Goal: Transaction & Acquisition: Purchase product/service

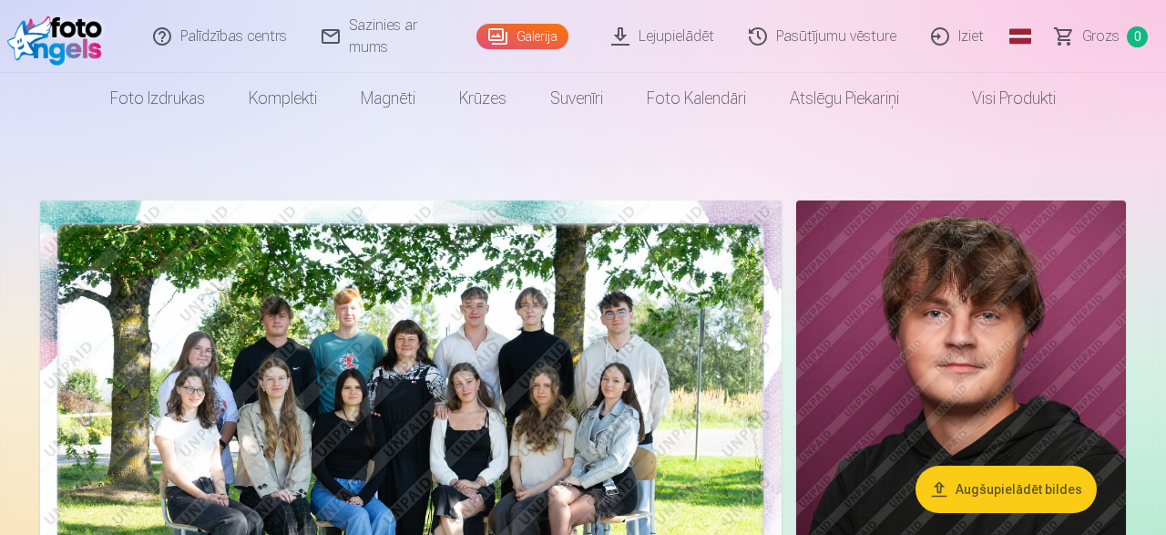
click at [670, 407] on img at bounding box center [411, 447] width 742 height 495
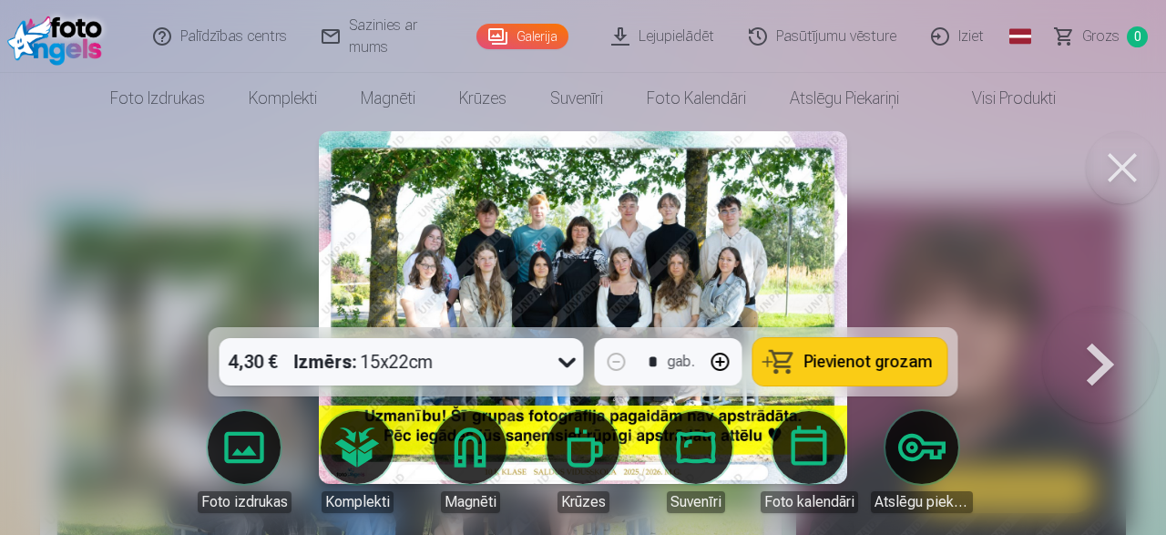
click at [1053, 298] on div at bounding box center [583, 267] width 1166 height 535
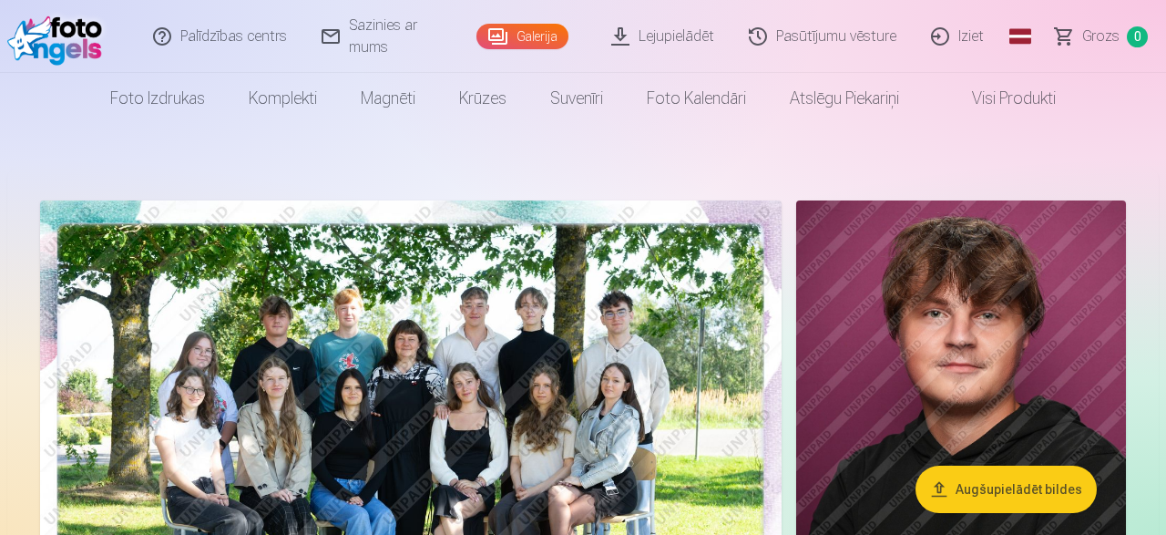
click at [701, 389] on img at bounding box center [411, 447] width 742 height 495
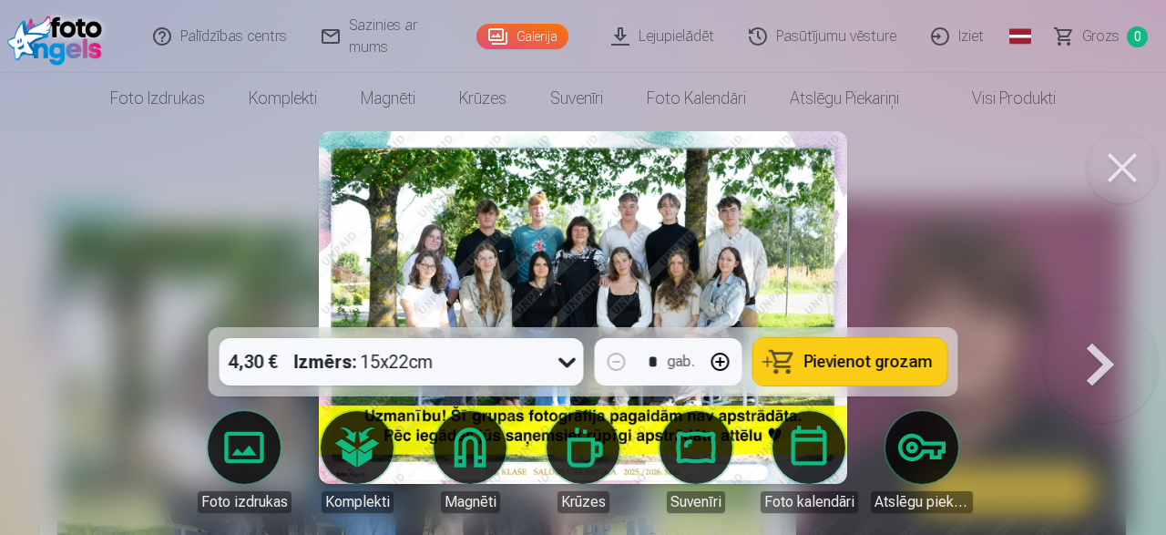
click at [815, 369] on span "Pievienot grozam" at bounding box center [869, 362] width 128 height 16
click at [1100, 309] on button at bounding box center [1101, 307] width 117 height 3
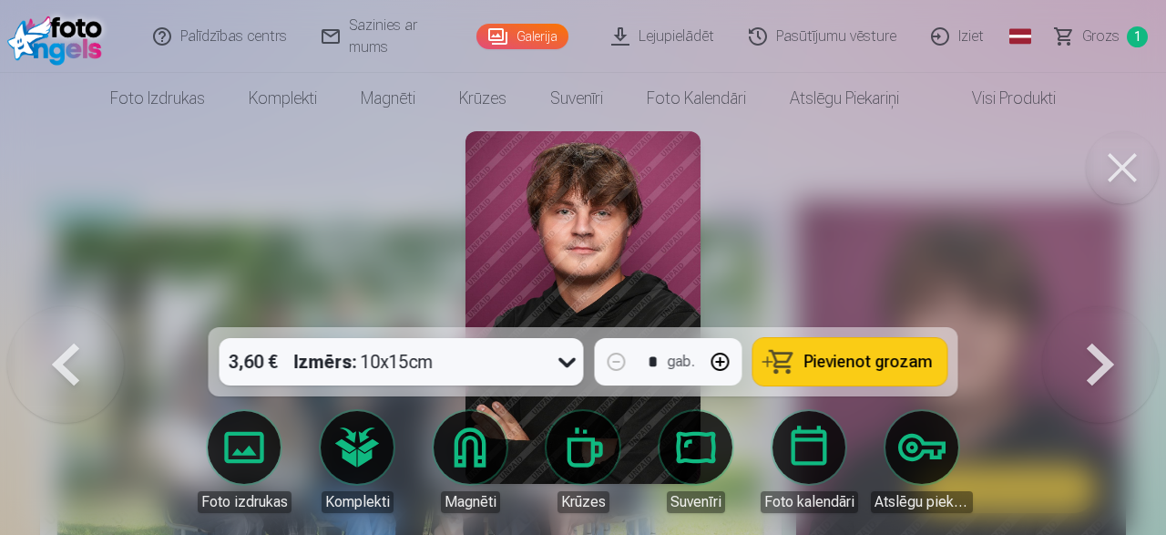
click at [1100, 309] on button at bounding box center [1101, 307] width 117 height 3
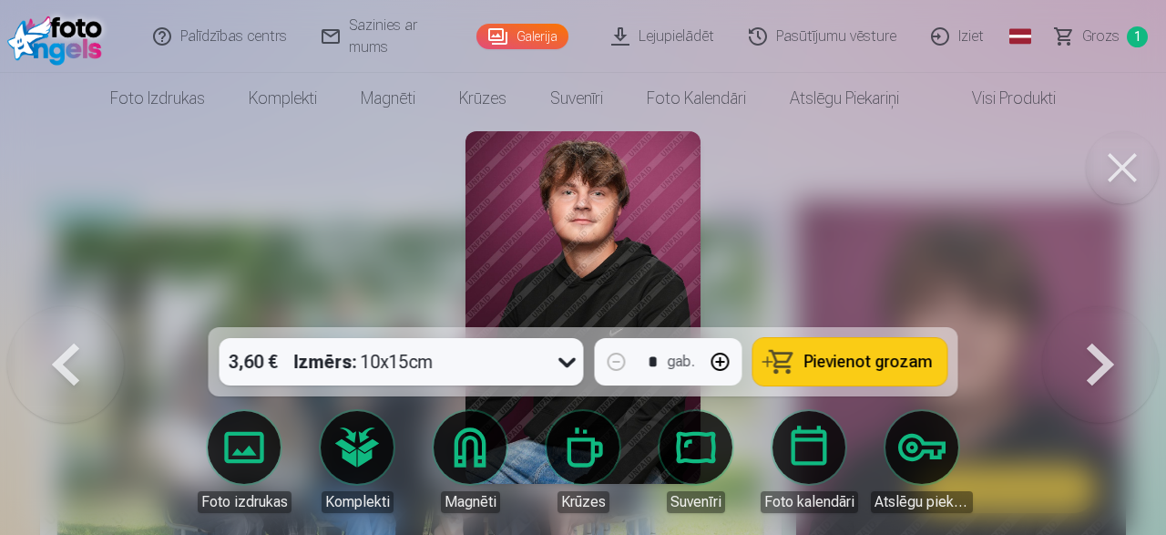
click at [1100, 309] on button at bounding box center [1101, 307] width 117 height 3
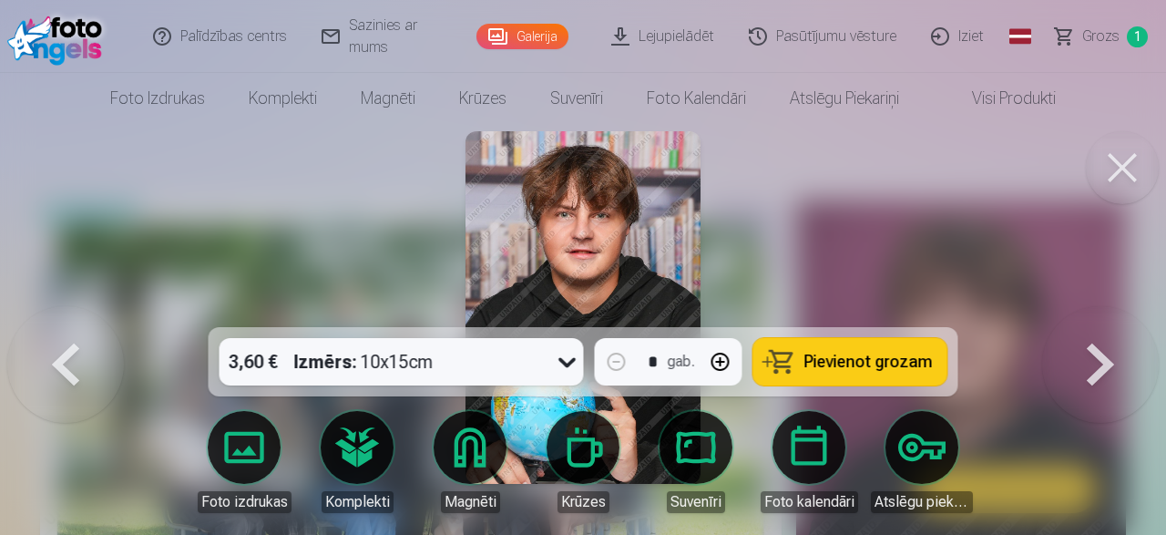
click at [1100, 309] on button at bounding box center [1101, 307] width 117 height 3
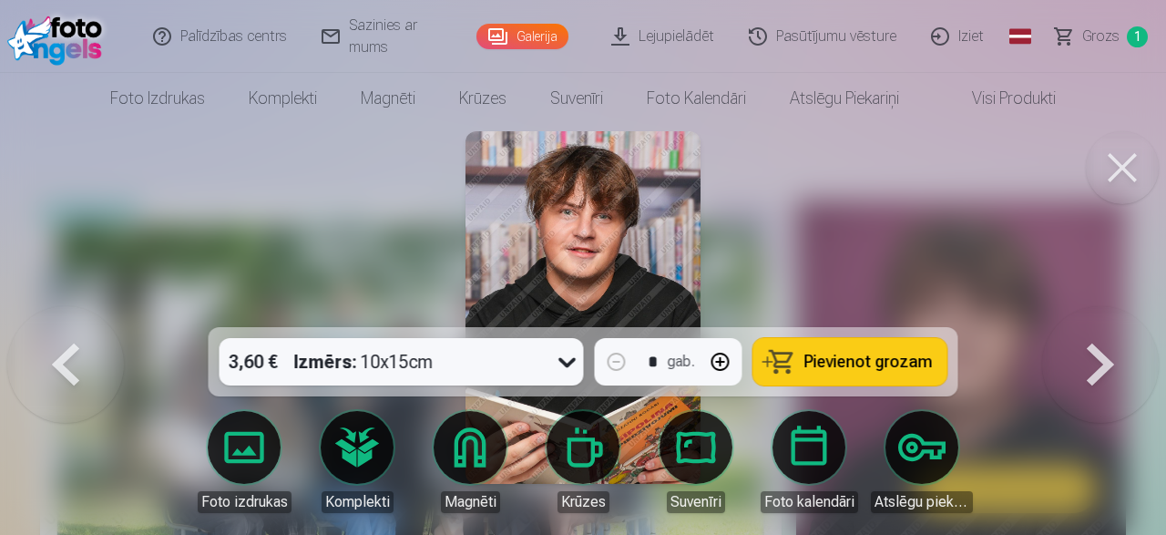
click at [1100, 309] on button at bounding box center [1101, 307] width 117 height 3
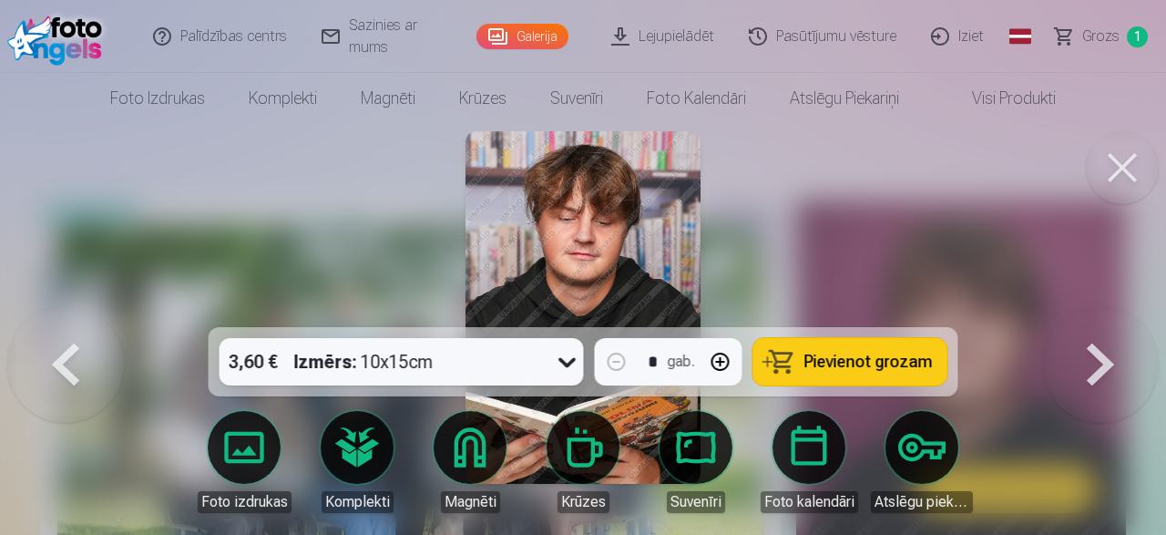
click at [1100, 309] on button at bounding box center [1101, 307] width 117 height 3
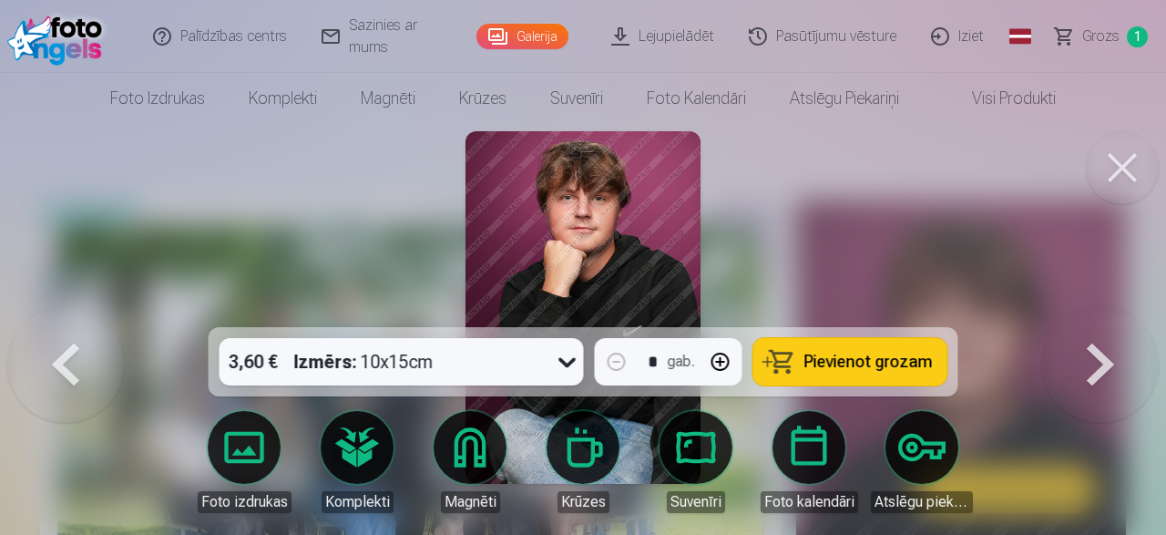
click at [1100, 309] on button at bounding box center [1101, 307] width 117 height 3
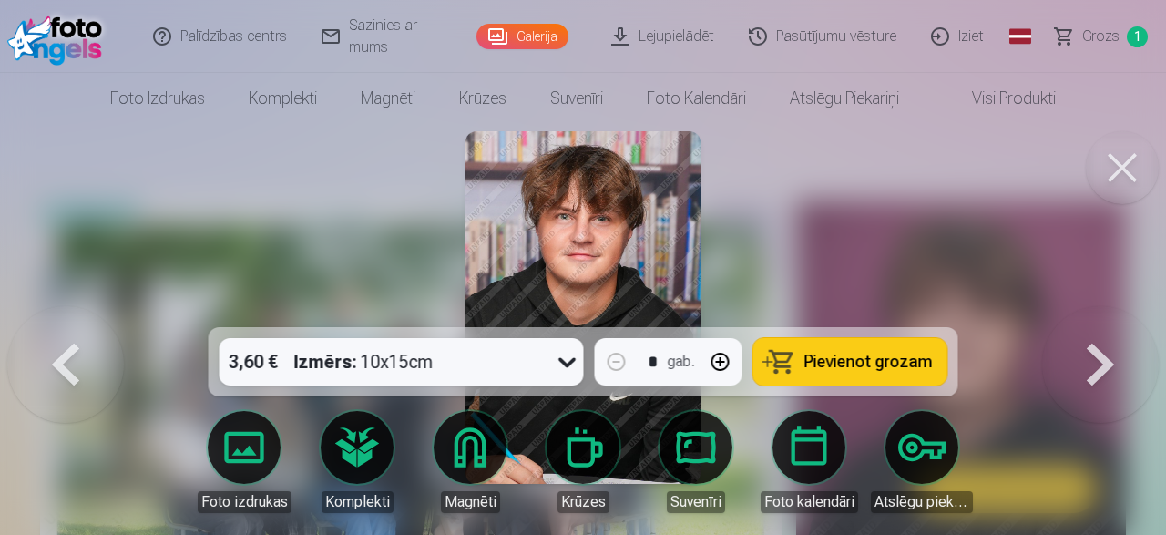
click at [1100, 309] on button at bounding box center [1101, 307] width 117 height 3
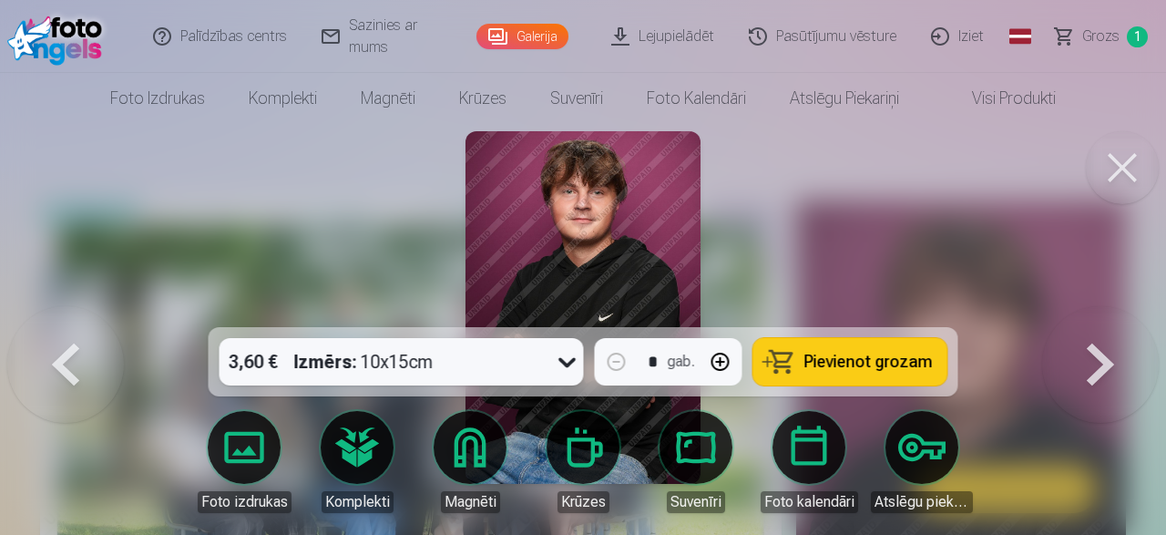
click at [1100, 309] on button at bounding box center [1101, 307] width 117 height 3
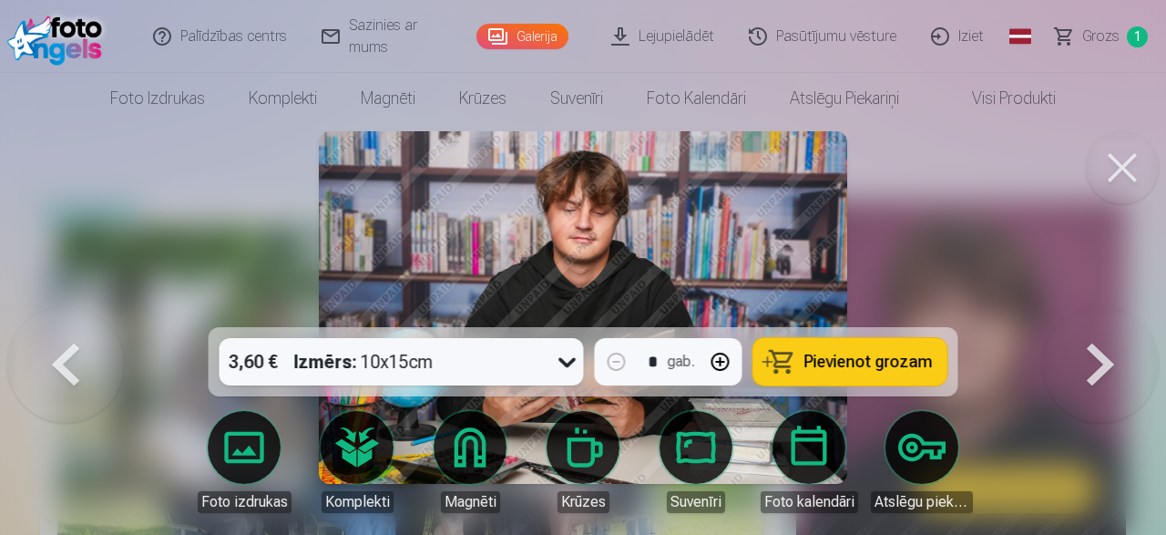
click at [1100, 309] on button at bounding box center [1101, 307] width 117 height 3
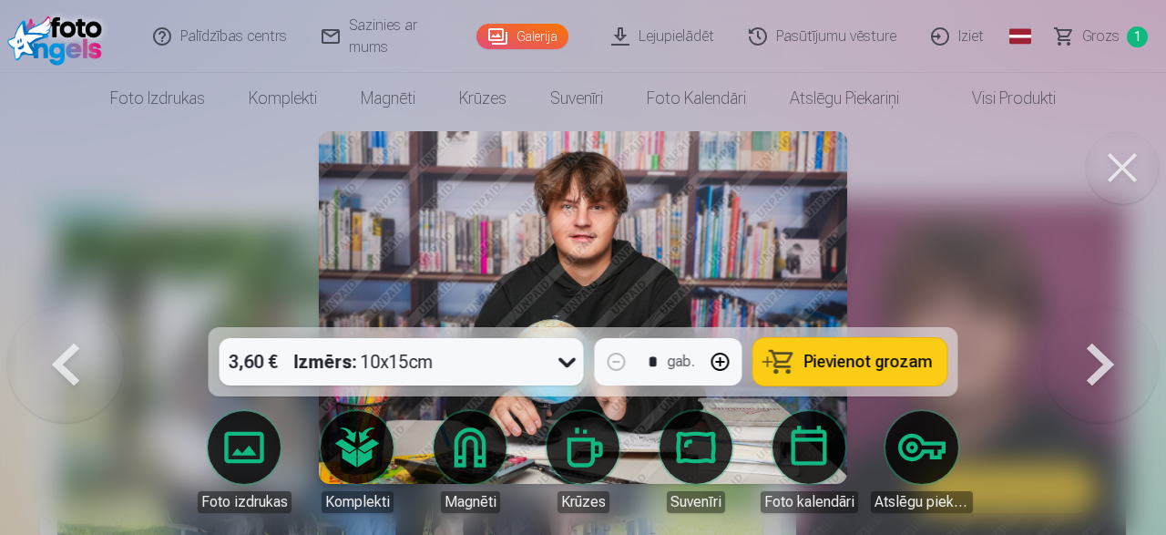
click at [1100, 309] on button at bounding box center [1101, 307] width 117 height 3
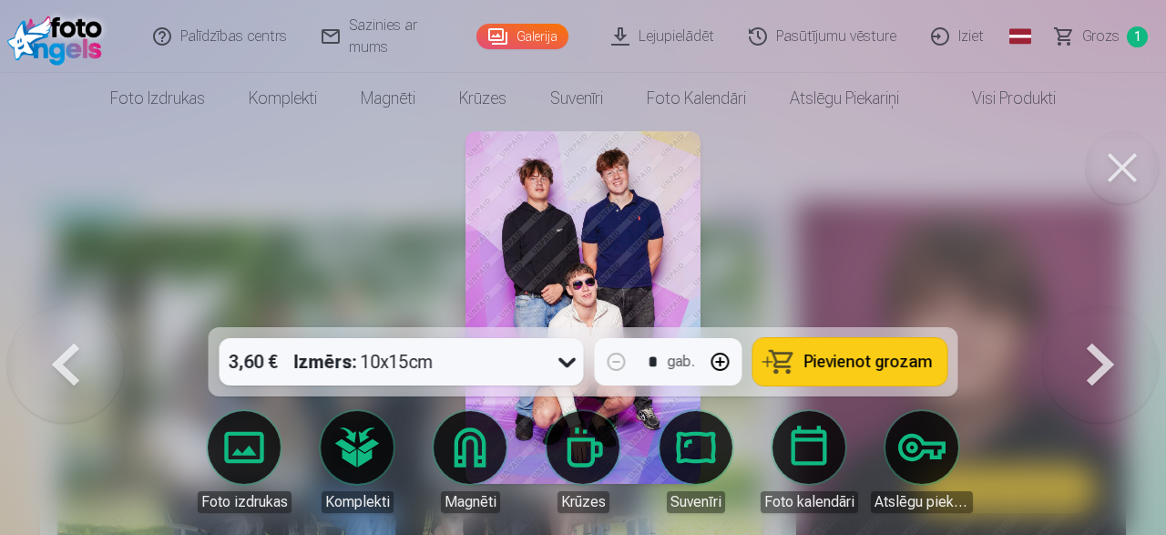
click at [1100, 309] on button at bounding box center [1101, 307] width 117 height 3
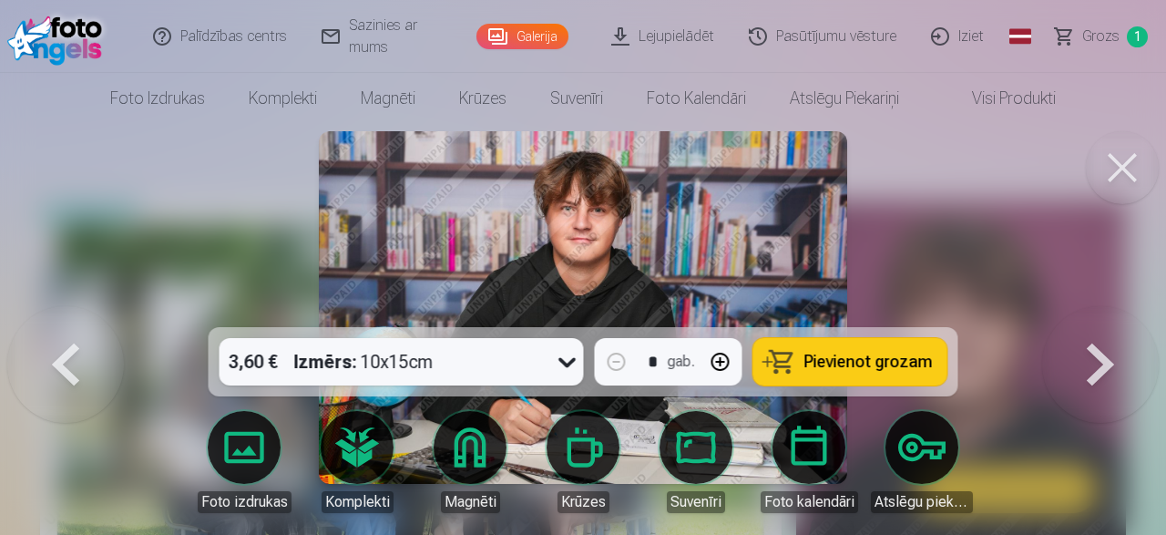
click at [1105, 309] on button at bounding box center [1101, 307] width 117 height 3
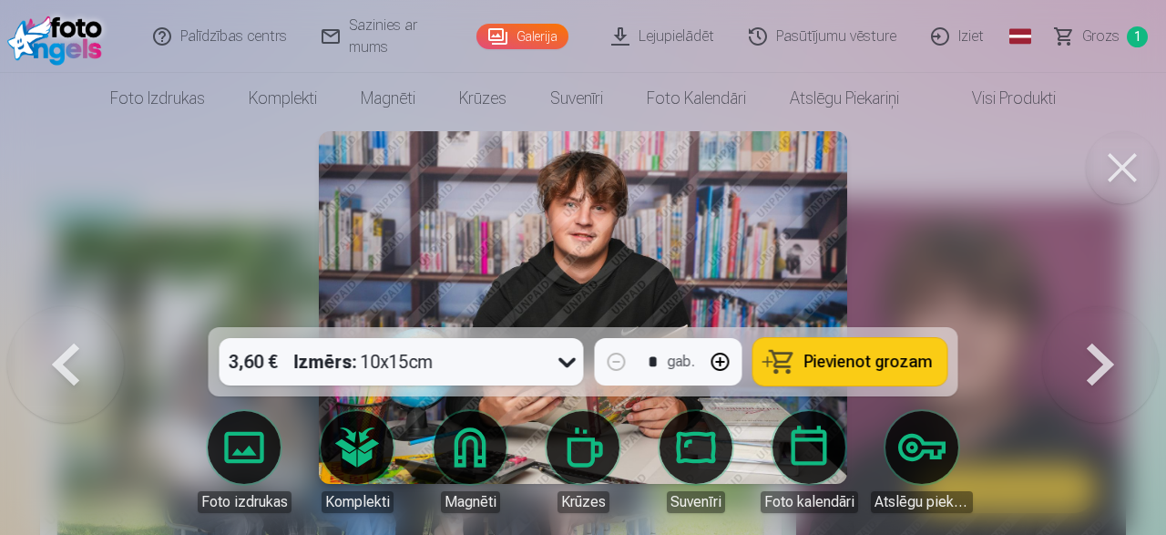
click at [1104, 309] on button at bounding box center [1101, 307] width 117 height 3
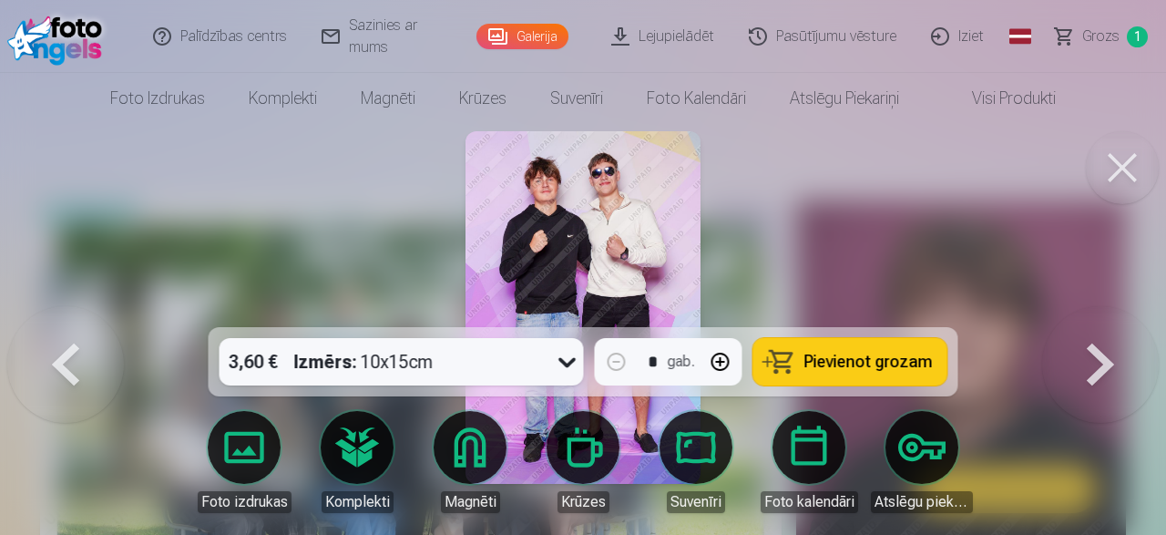
click at [1104, 309] on button at bounding box center [1101, 307] width 117 height 3
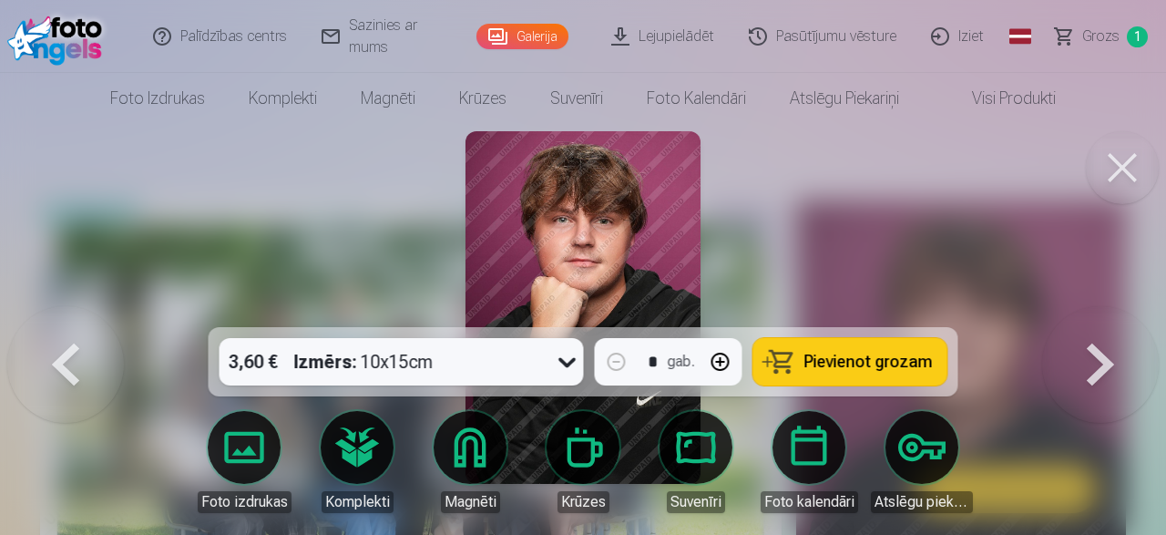
click at [1104, 309] on button at bounding box center [1101, 307] width 117 height 3
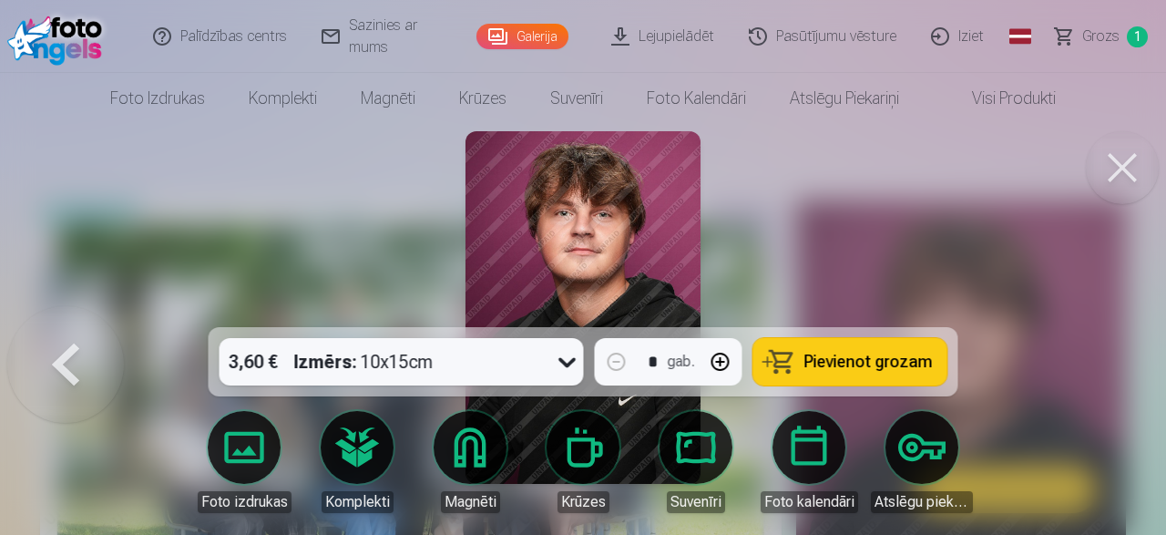
click at [1104, 370] on div at bounding box center [583, 267] width 1166 height 535
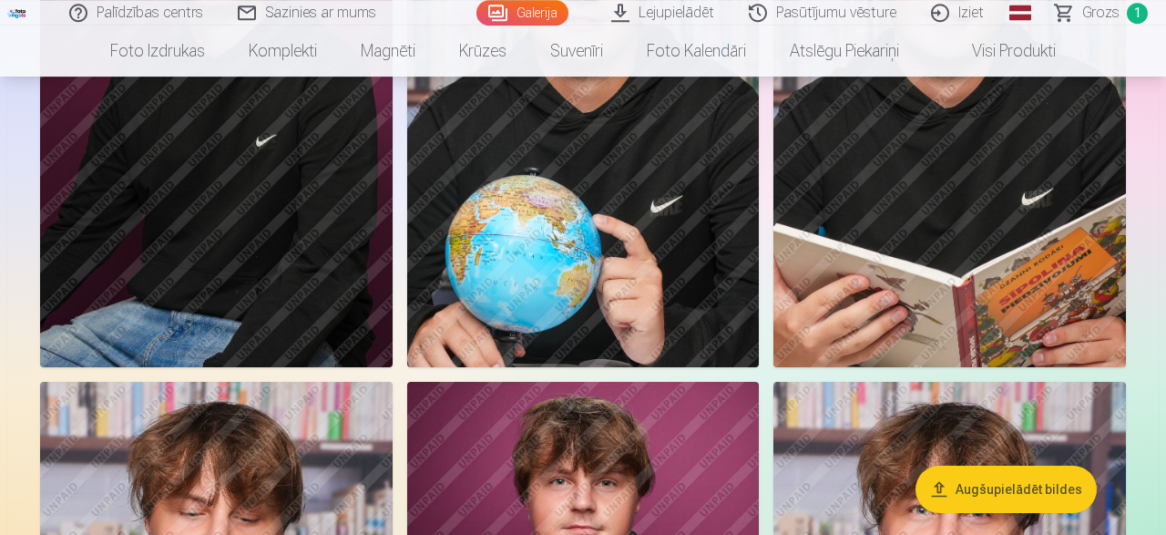
scroll to position [977, 0]
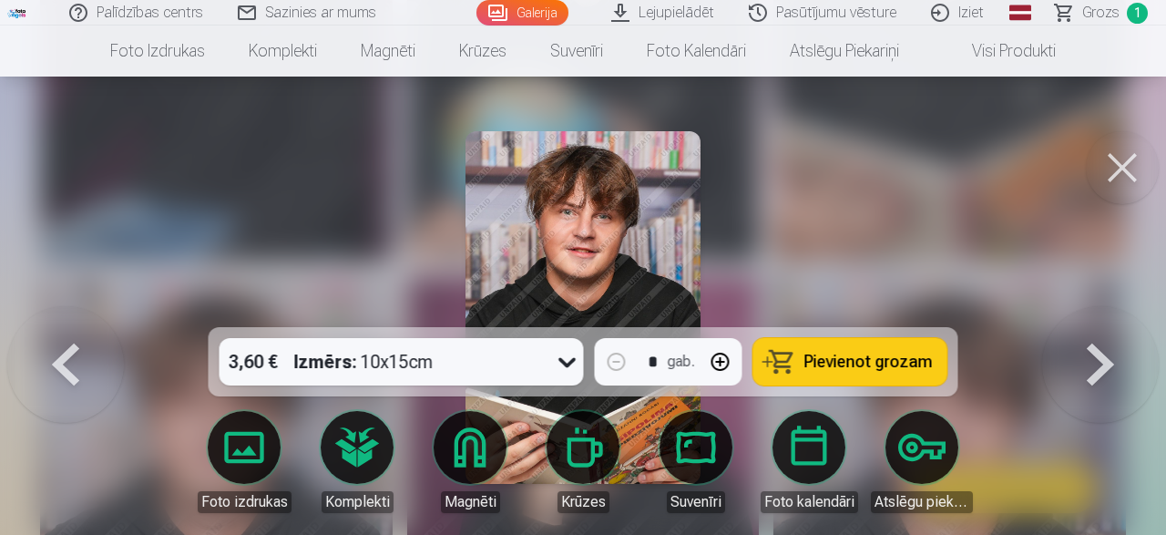
click at [720, 360] on button "button" at bounding box center [721, 362] width 44 height 44
click at [892, 359] on span "Pievienot grozam" at bounding box center [869, 362] width 128 height 16
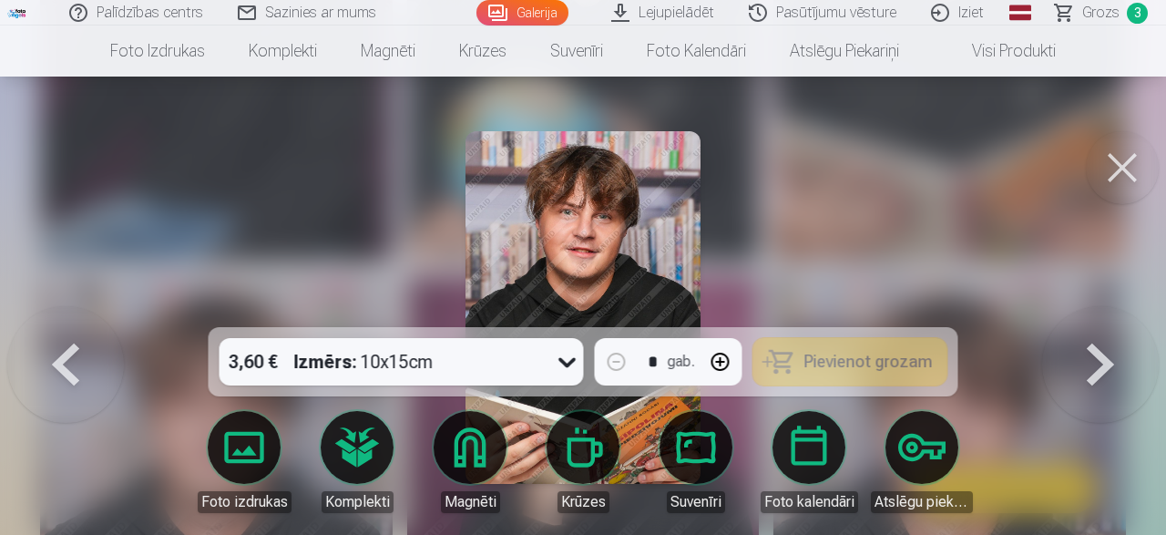
click at [1082, 309] on button at bounding box center [1101, 307] width 117 height 3
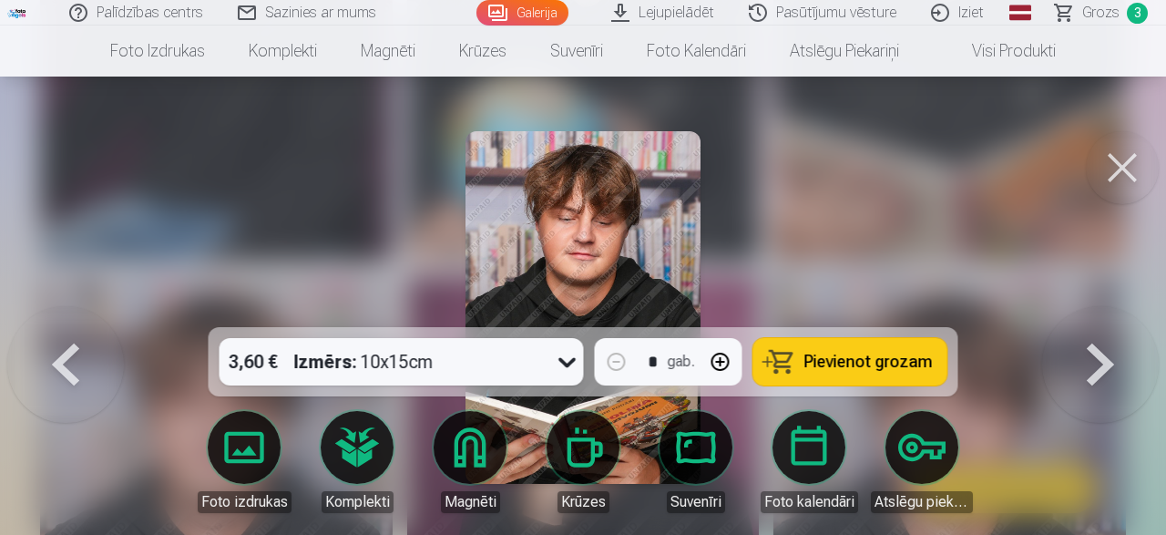
click at [1082, 309] on button at bounding box center [1101, 307] width 117 height 3
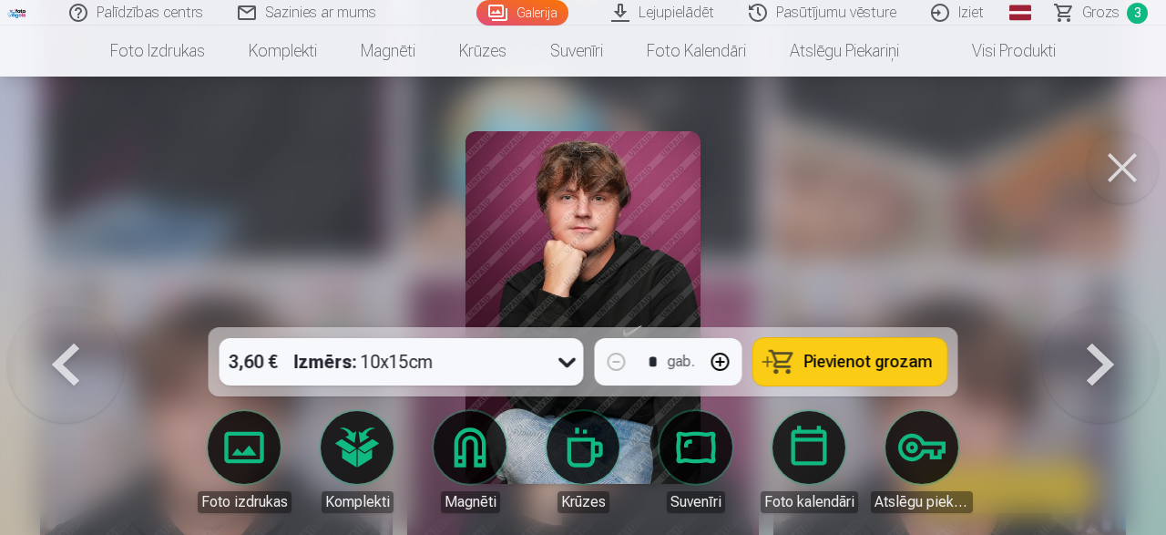
click at [715, 364] on button "button" at bounding box center [721, 362] width 44 height 44
click at [1103, 309] on button at bounding box center [1101, 307] width 117 height 3
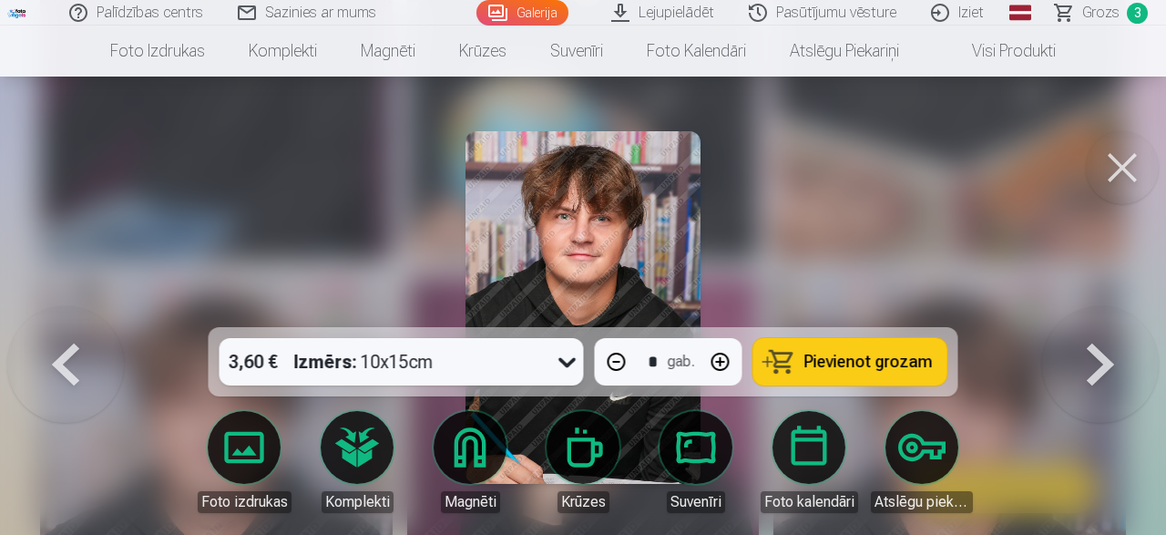
click at [72, 309] on button at bounding box center [65, 307] width 117 height 3
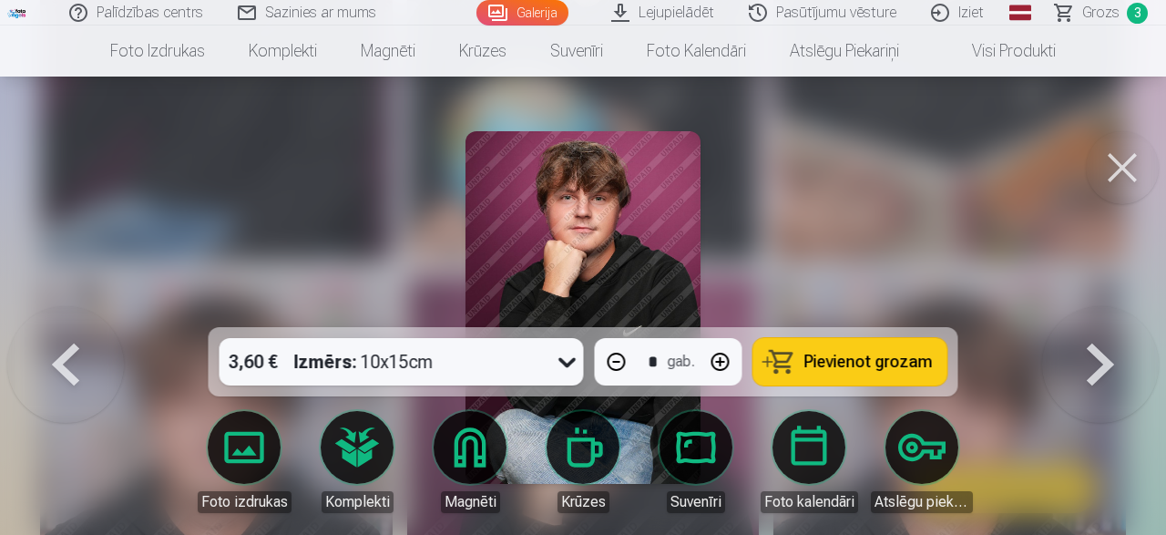
click at [841, 358] on span "Pievienot grozam" at bounding box center [869, 362] width 128 height 16
type input "*"
click at [1100, 309] on button at bounding box center [1101, 307] width 117 height 3
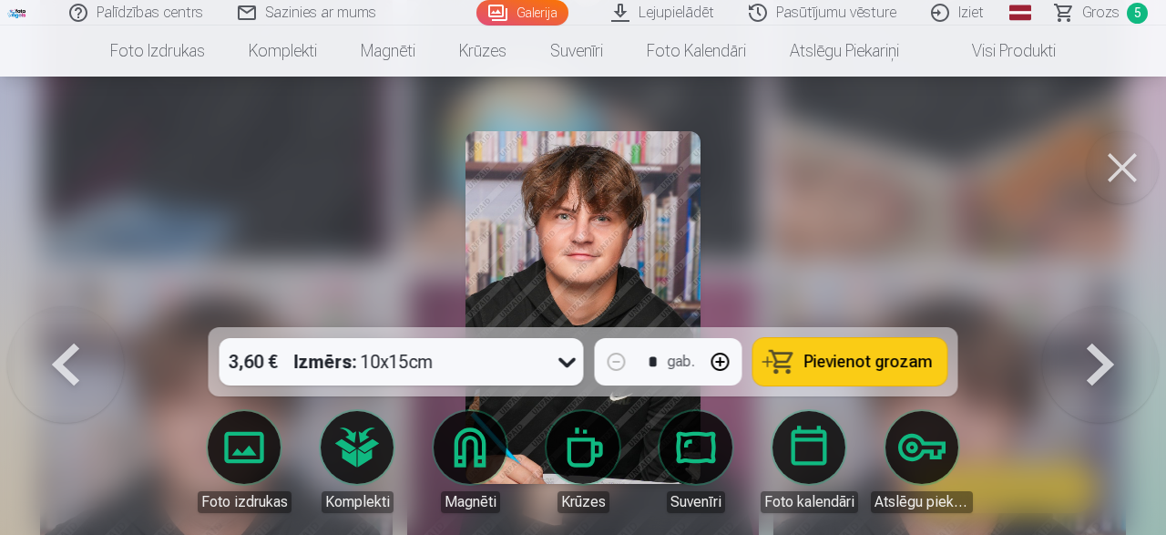
click at [1100, 309] on button at bounding box center [1101, 307] width 117 height 3
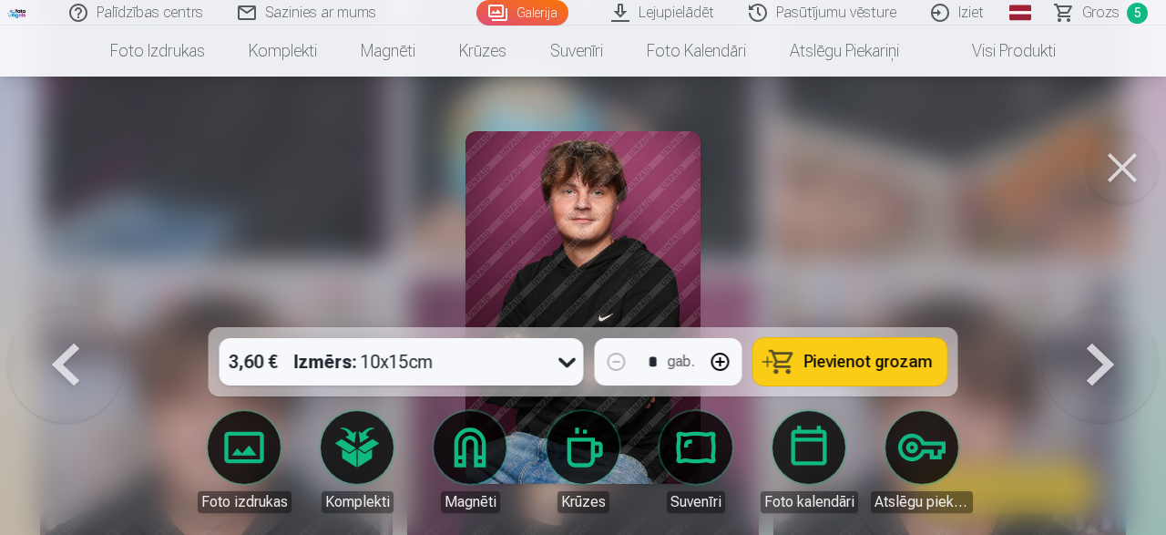
click at [1100, 309] on button at bounding box center [1101, 307] width 117 height 3
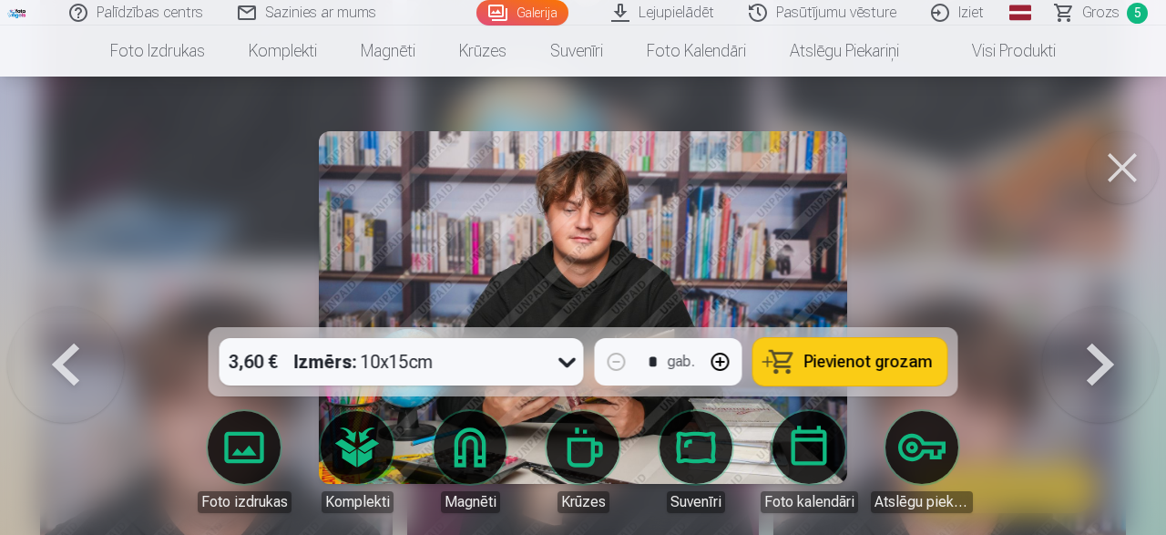
click at [1100, 309] on button at bounding box center [1101, 307] width 117 height 3
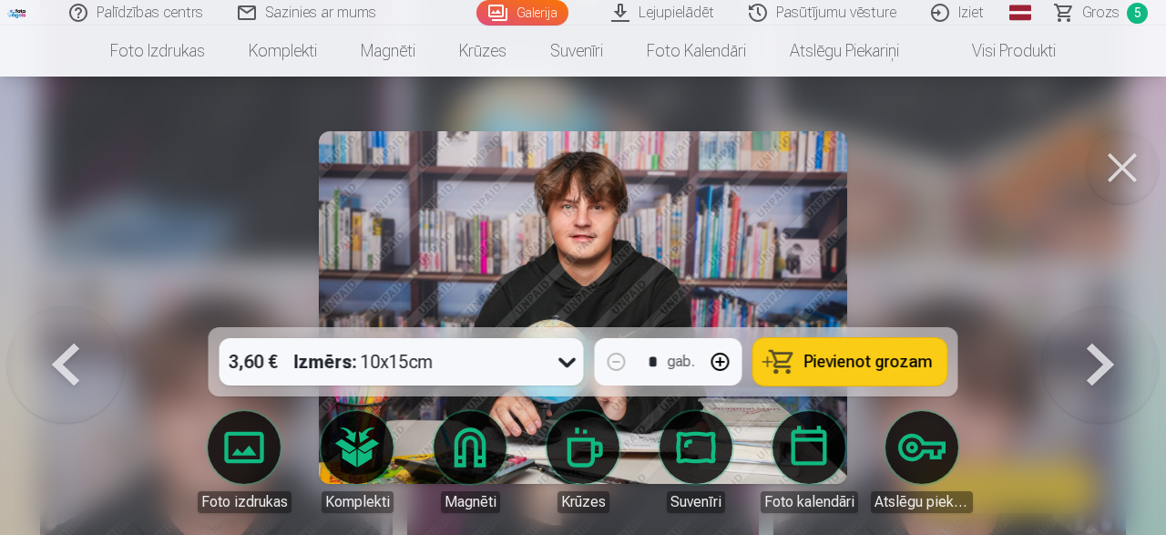
click at [1100, 309] on button at bounding box center [1101, 307] width 117 height 3
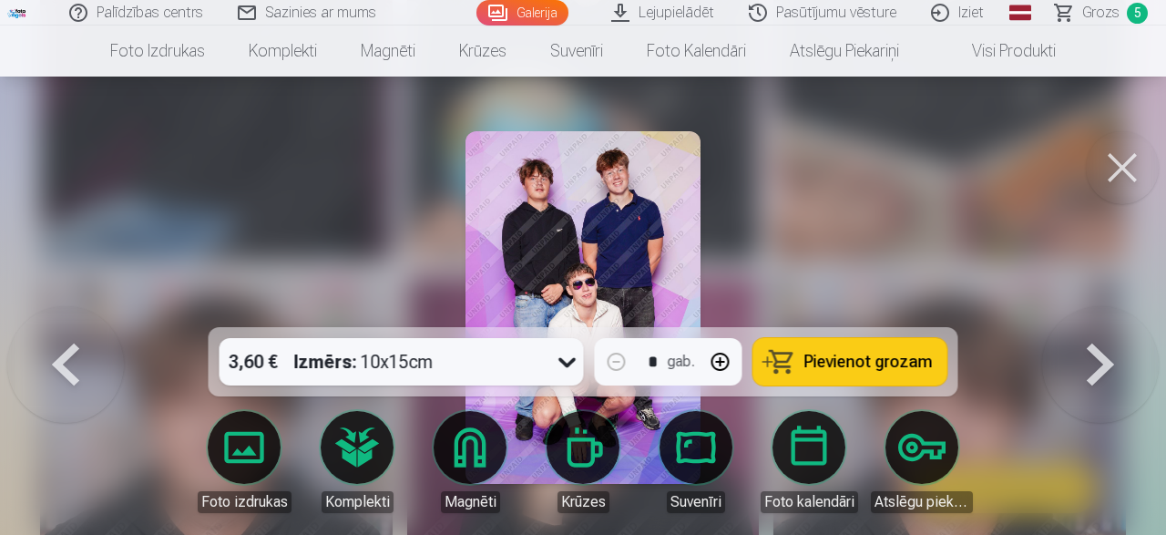
click at [858, 367] on span "Pievienot grozam" at bounding box center [869, 362] width 128 height 16
click at [1083, 309] on button at bounding box center [1101, 307] width 117 height 3
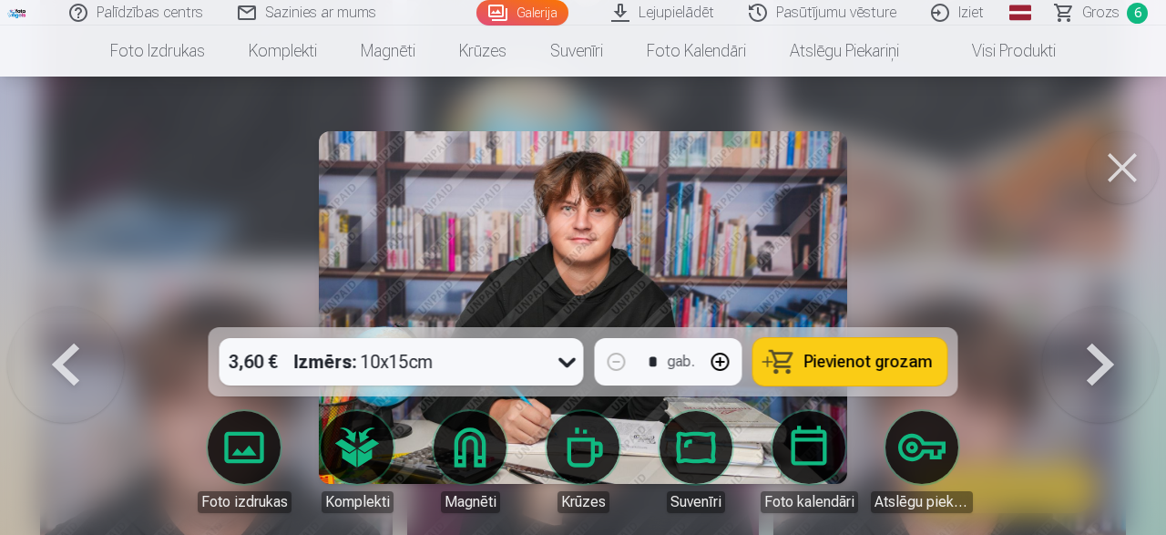
click at [1097, 309] on button at bounding box center [1101, 307] width 117 height 3
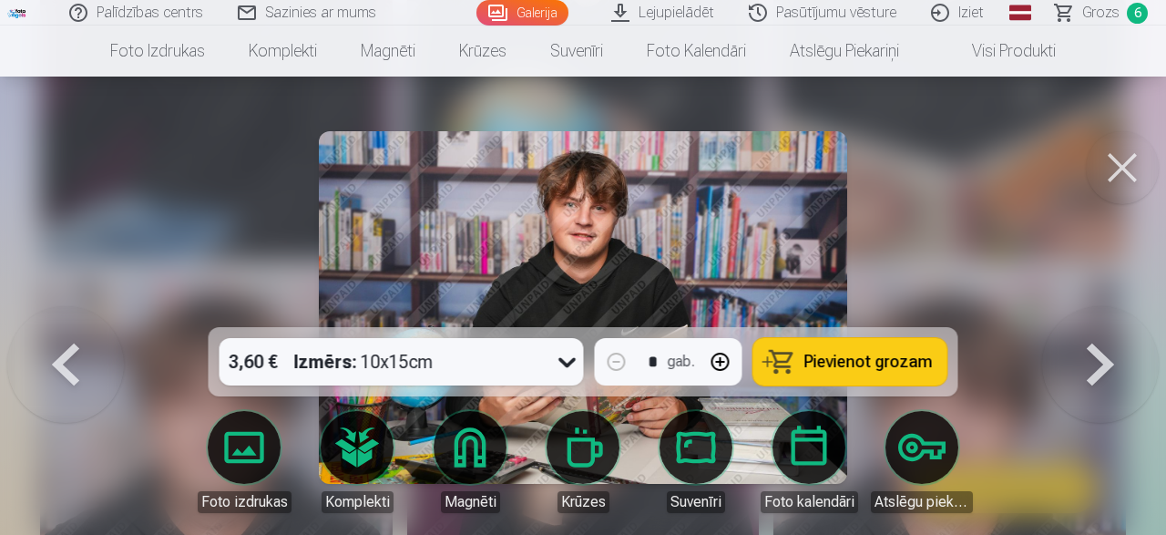
click at [1092, 309] on button at bounding box center [1101, 307] width 117 height 3
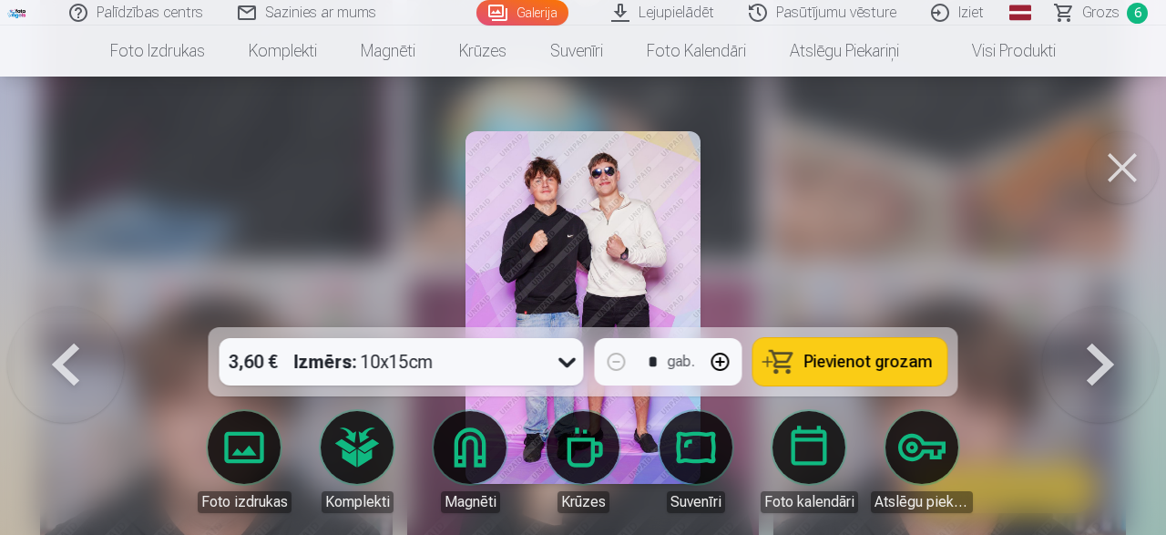
click at [894, 364] on span "Pievienot grozam" at bounding box center [869, 362] width 128 height 16
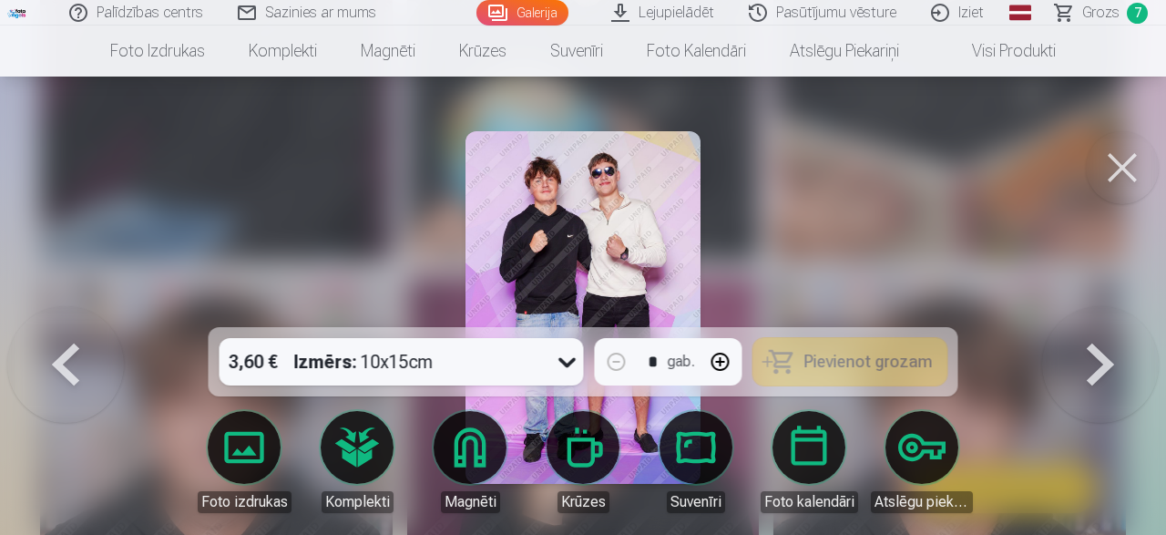
click at [1091, 309] on button at bounding box center [1101, 307] width 117 height 3
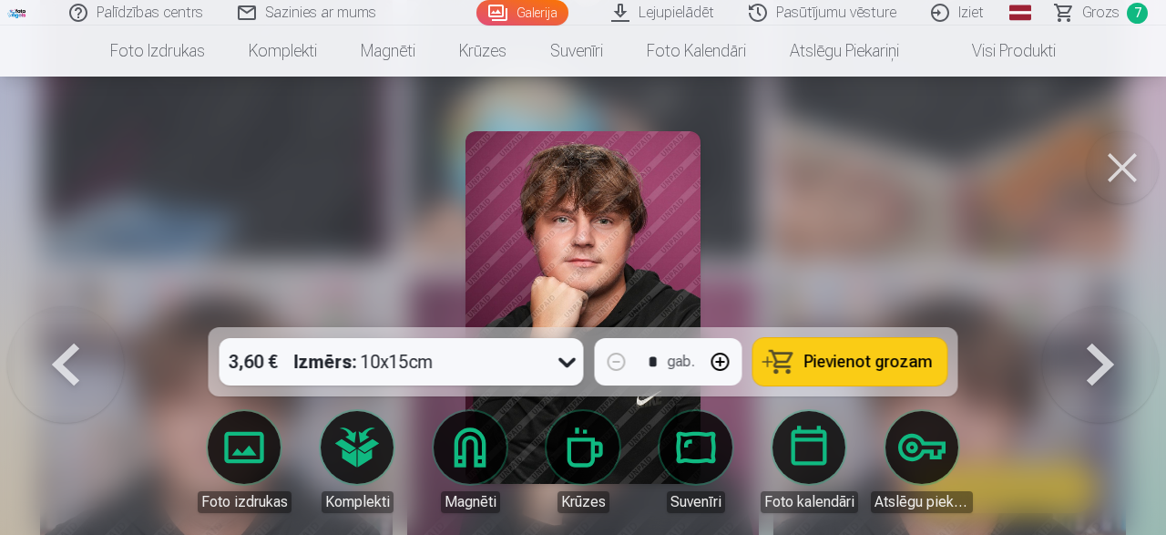
click at [1091, 309] on button at bounding box center [1101, 307] width 117 height 3
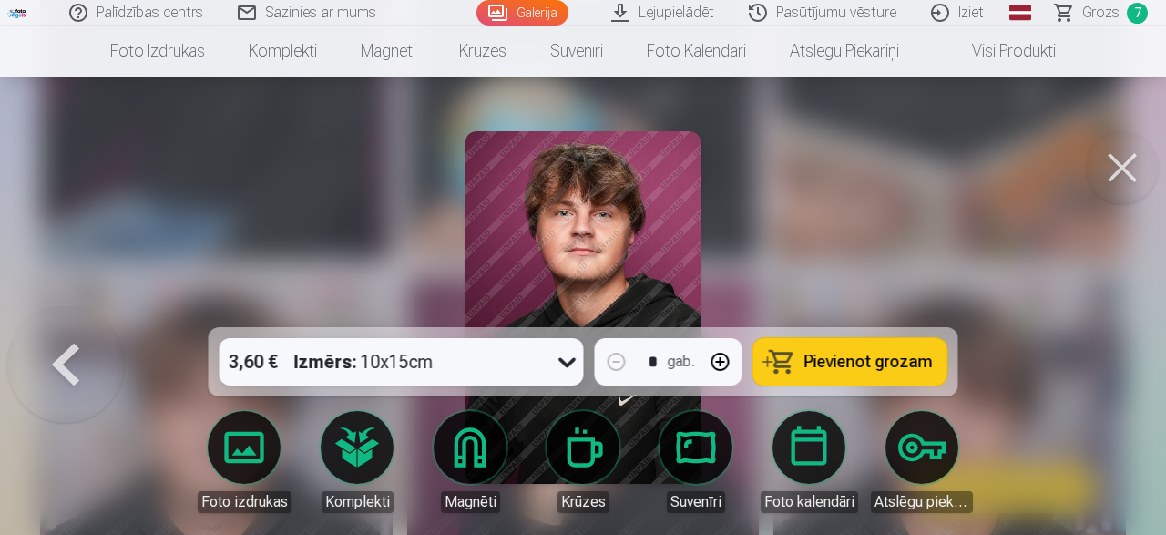
click at [1091, 369] on div at bounding box center [583, 267] width 1166 height 535
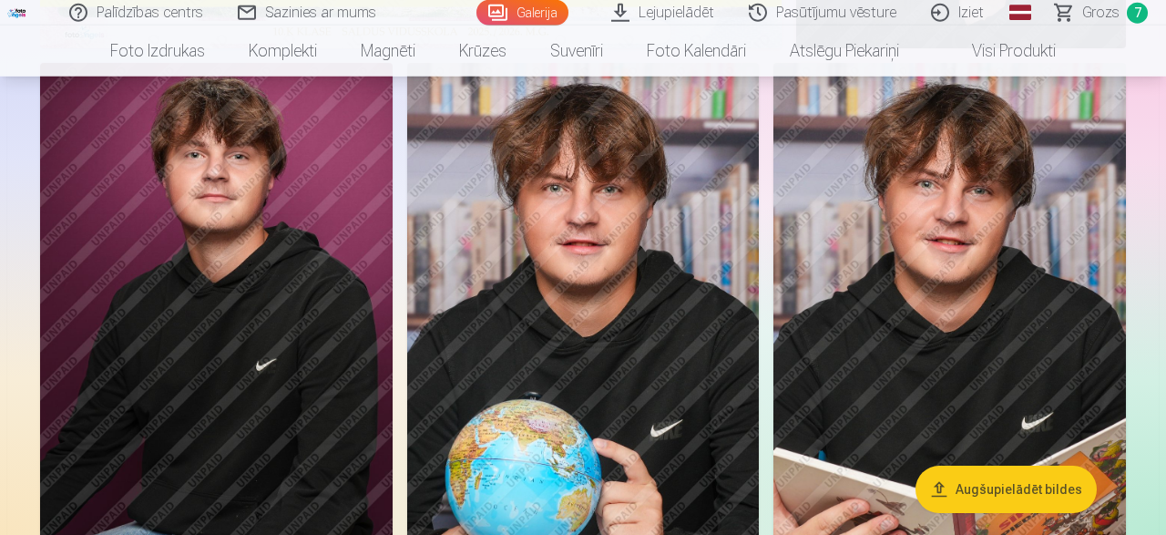
scroll to position [636, 0]
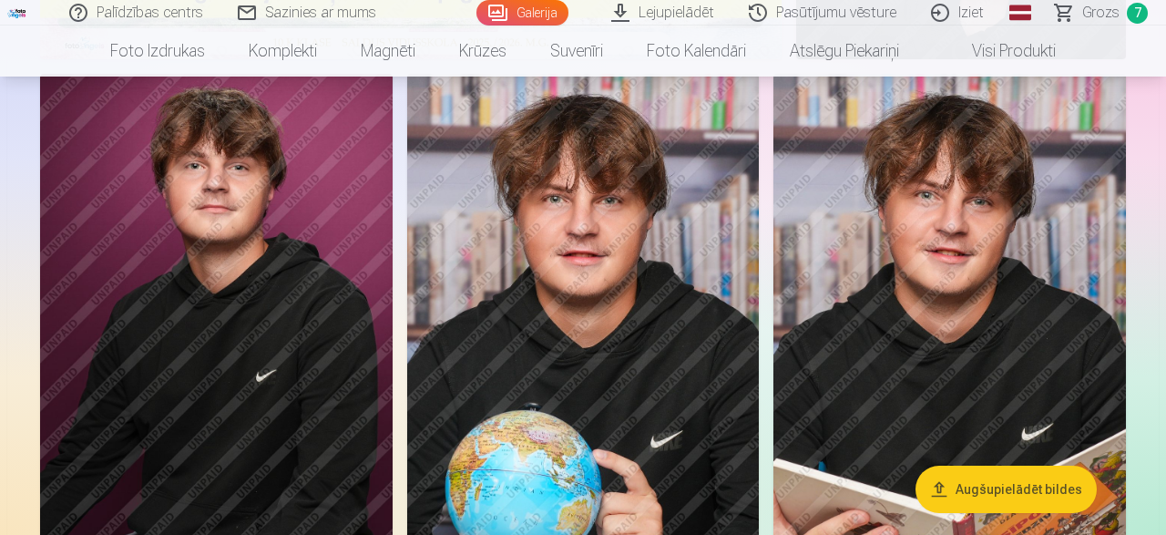
click at [346, 262] on img at bounding box center [216, 338] width 353 height 529
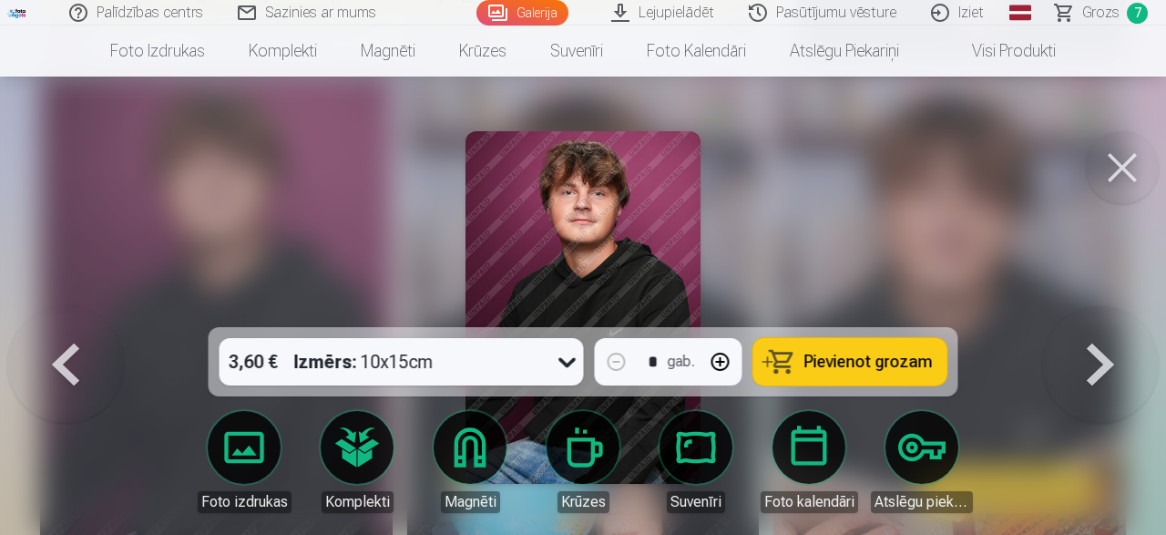
click at [721, 373] on button "button" at bounding box center [721, 362] width 44 height 44
click at [910, 364] on span "Pievienot grozam" at bounding box center [869, 362] width 128 height 16
type input "*"
click at [1089, 12] on span "Grozs" at bounding box center [1101, 13] width 37 height 22
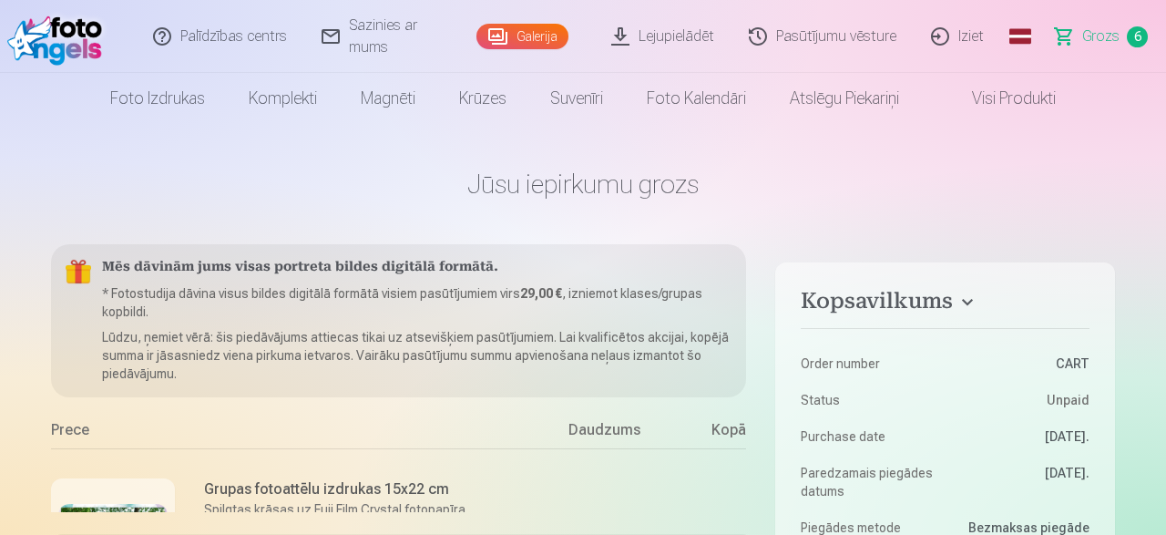
click at [1106, 35] on span "Grozs" at bounding box center [1101, 37] width 37 height 22
click at [1129, 35] on span "6" at bounding box center [1137, 36] width 21 height 21
click at [1140, 39] on span "6" at bounding box center [1137, 36] width 21 height 21
click at [1096, 36] on span "Grozs" at bounding box center [1101, 37] width 37 height 22
click at [1057, 32] on link "Grozs 6" at bounding box center [1103, 36] width 128 height 73
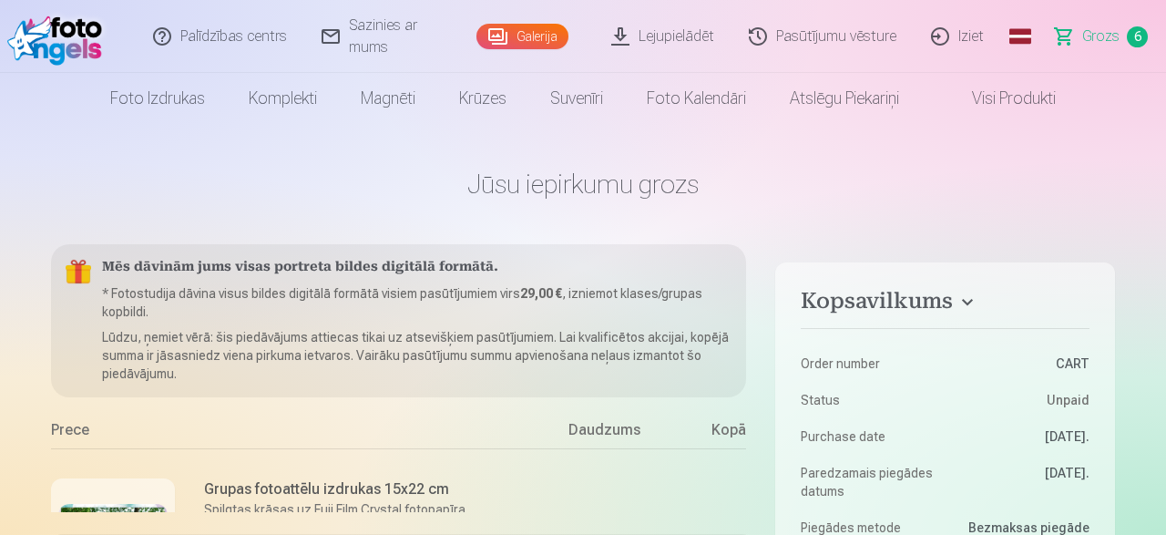
click at [1135, 35] on span "6" at bounding box center [1137, 36] width 21 height 21
click at [1022, 98] on link "Visi produkti" at bounding box center [999, 98] width 157 height 51
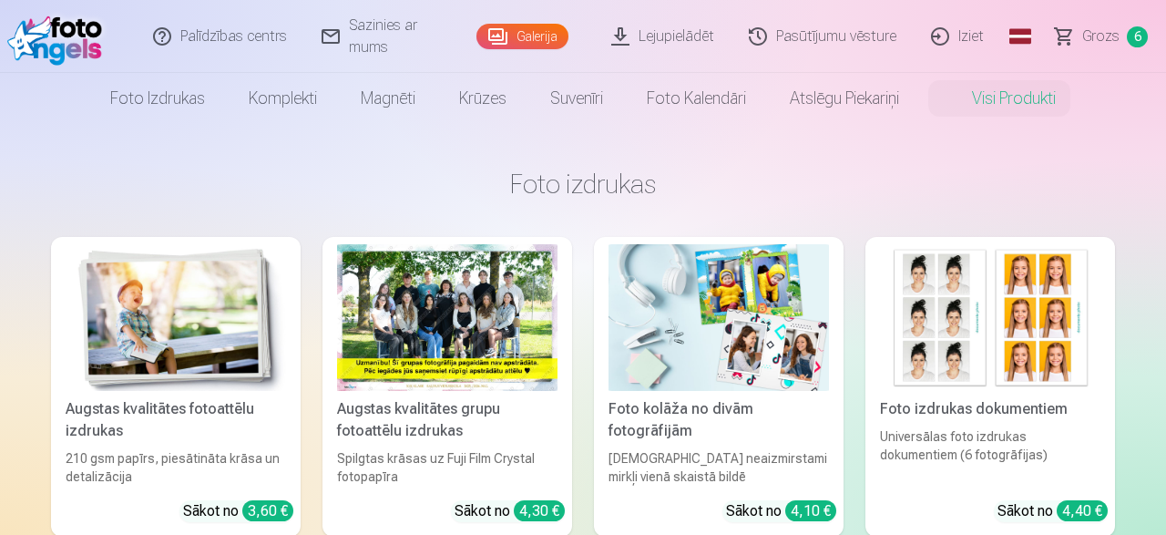
click at [1080, 37] on link "Grozs 6" at bounding box center [1103, 36] width 128 height 73
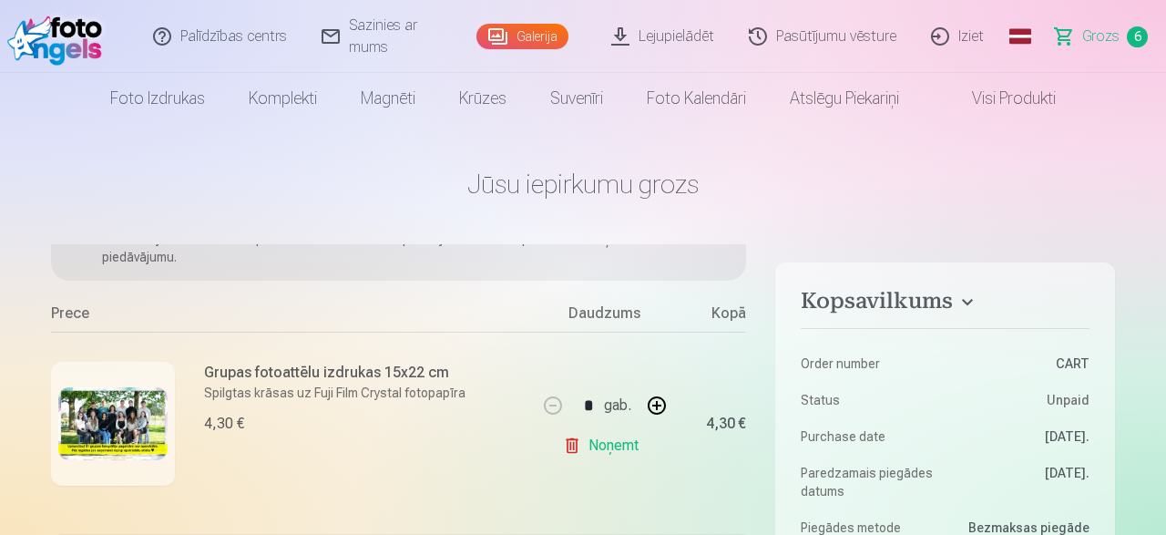
click at [1141, 36] on span "6" at bounding box center [1137, 36] width 21 height 21
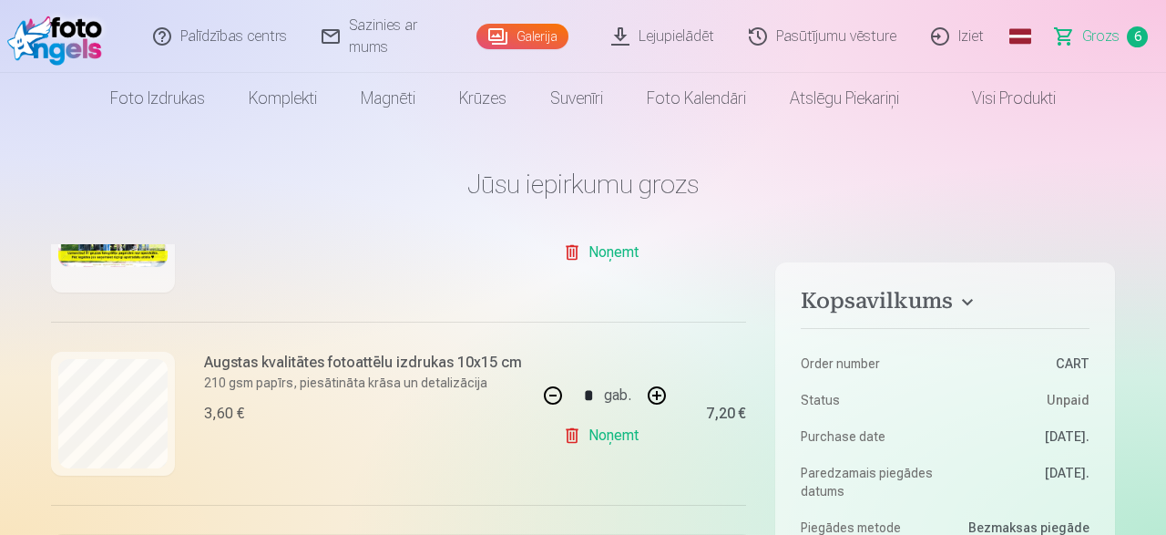
scroll to position [315, 0]
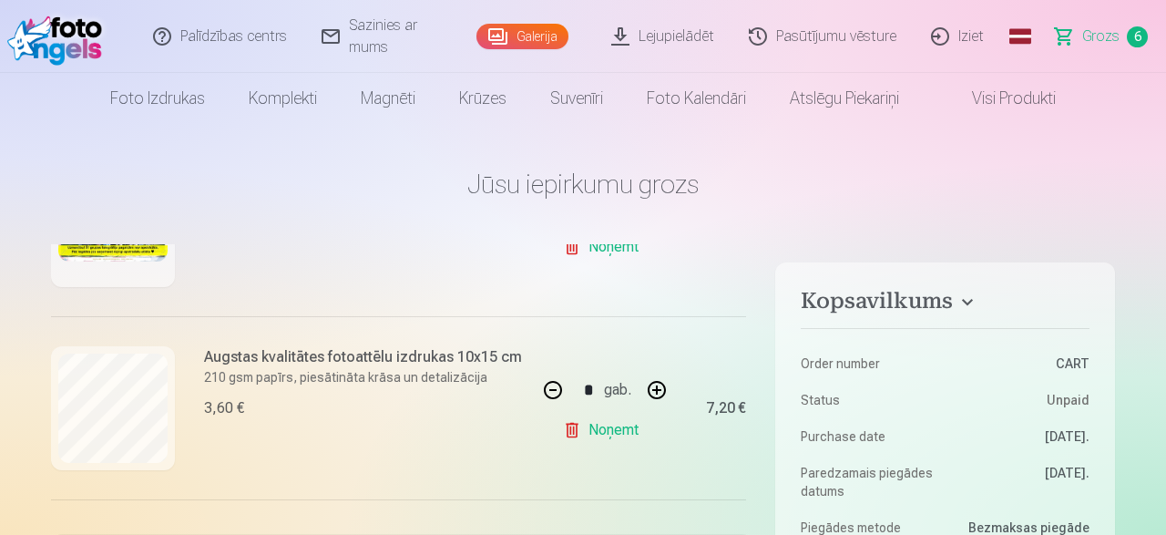
click at [562, 388] on button "button" at bounding box center [553, 390] width 44 height 44
type input "*"
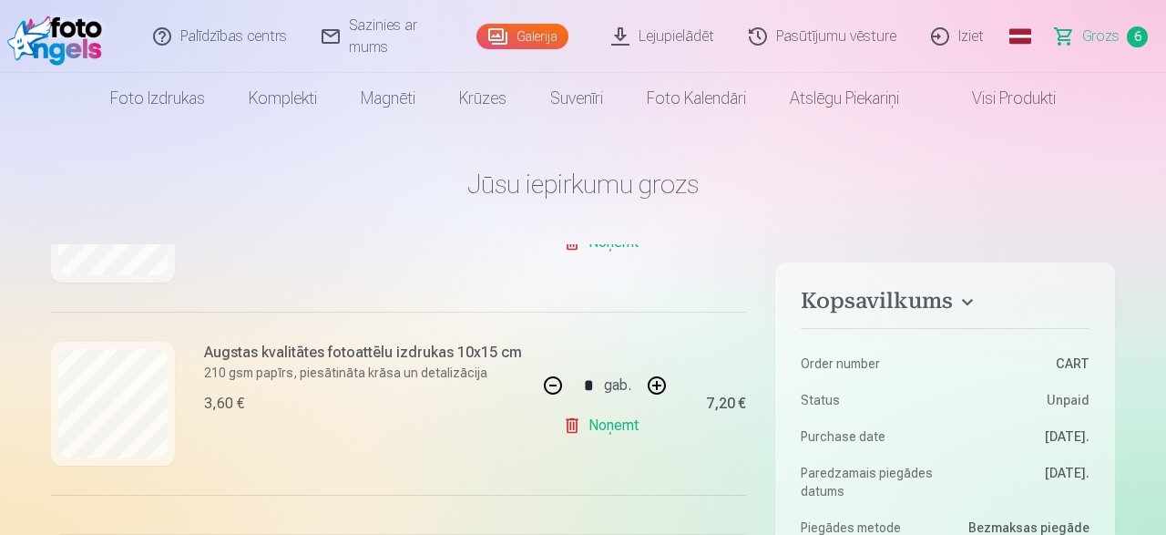
click at [550, 385] on button "button" at bounding box center [553, 386] width 44 height 44
type input "*"
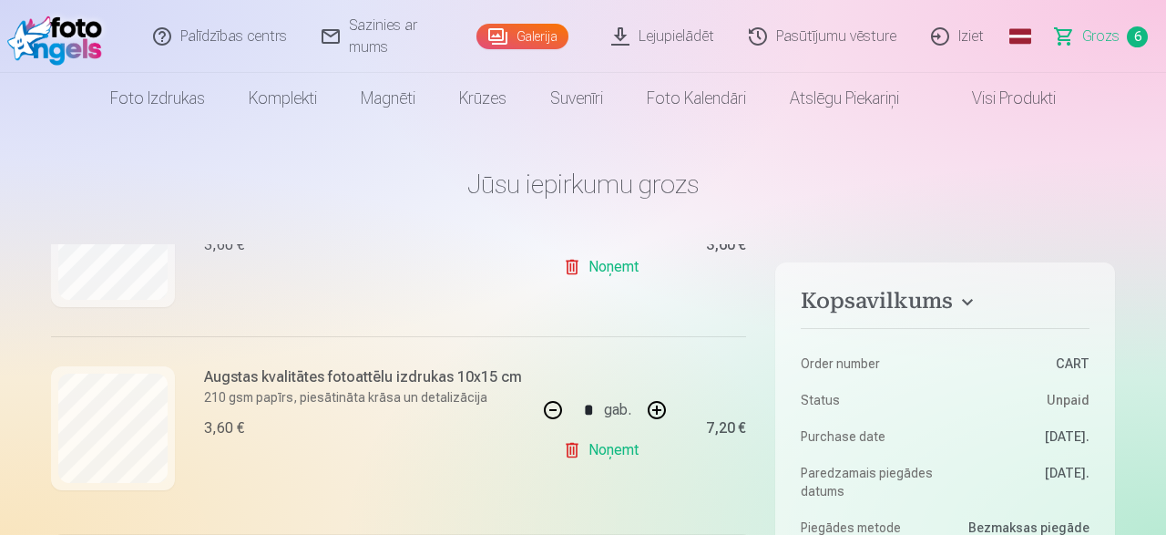
scroll to position [1050, 0]
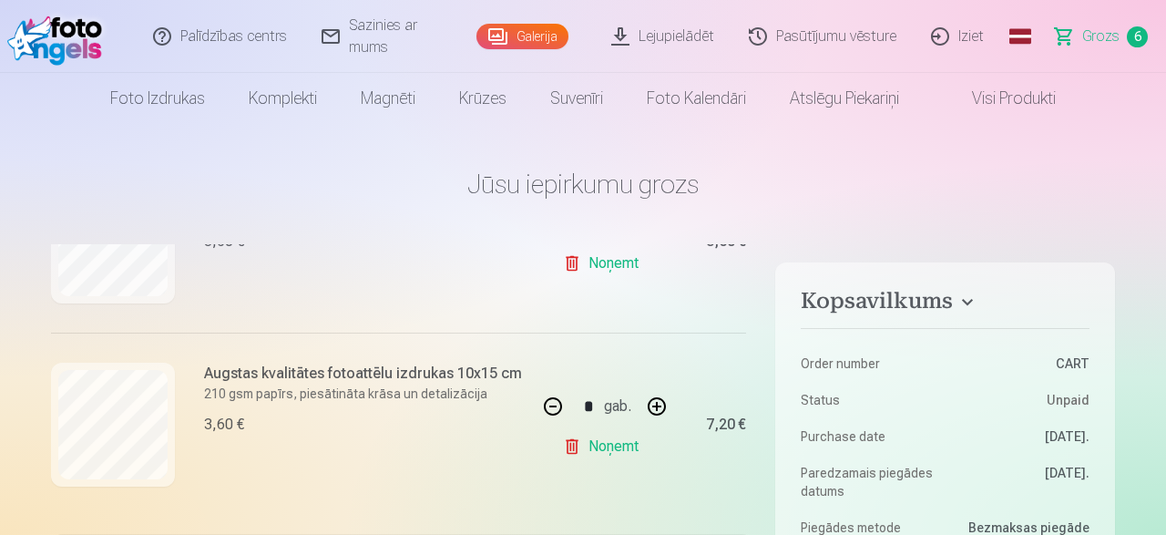
click at [560, 404] on button "button" at bounding box center [553, 407] width 44 height 44
type input "*"
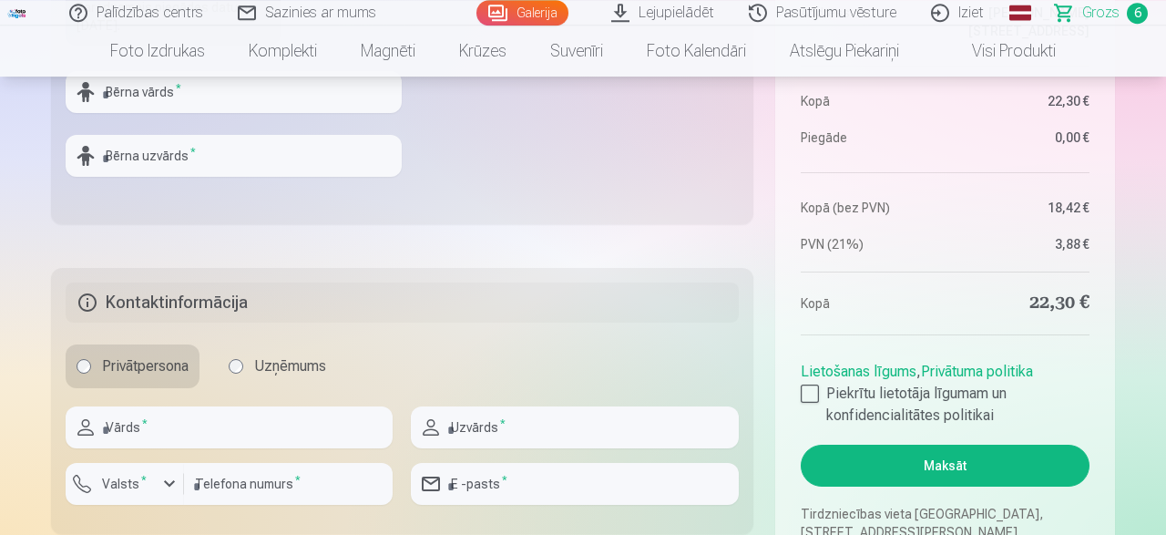
scroll to position [776, 0]
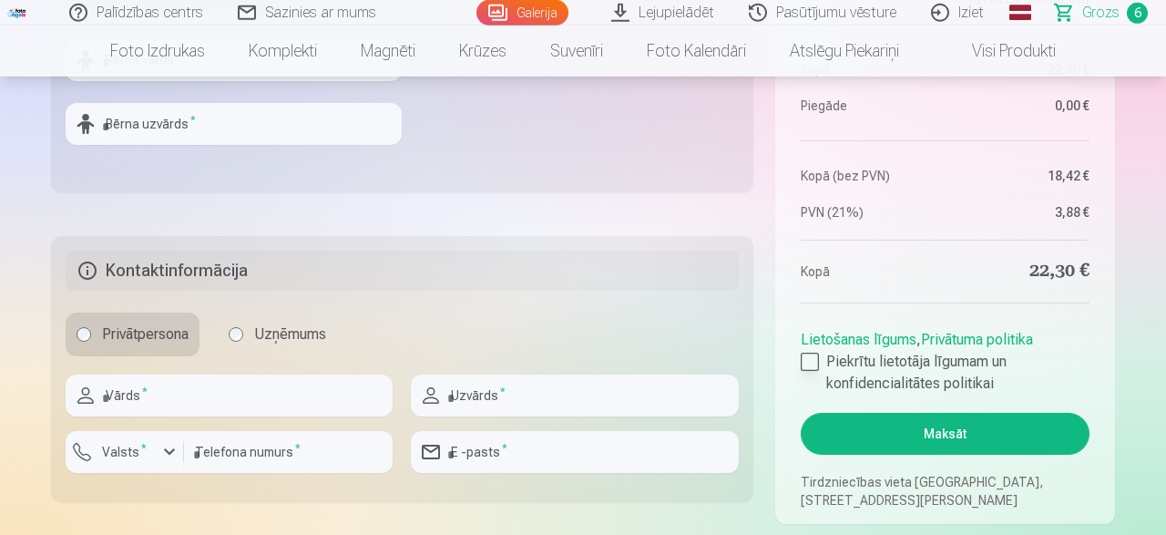
click at [814, 363] on div at bounding box center [810, 362] width 18 height 18
click at [251, 410] on input "text" at bounding box center [229, 396] width 327 height 42
type input "*****"
click at [518, 407] on input "text" at bounding box center [574, 396] width 327 height 42
type input "****"
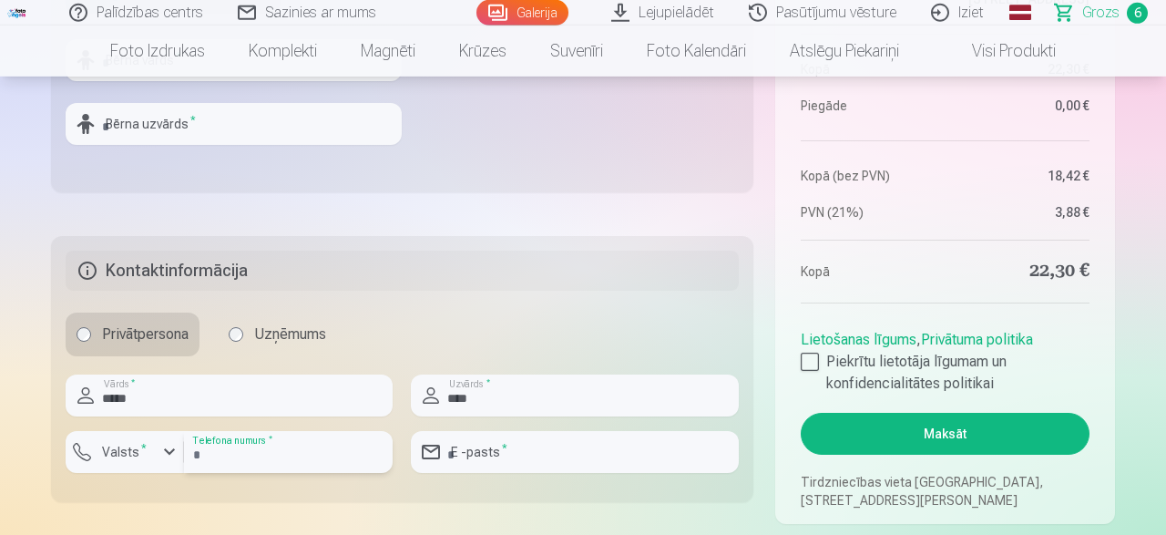
click at [277, 459] on input "number" at bounding box center [288, 452] width 209 height 42
type input "********"
click at [475, 460] on input "email" at bounding box center [574, 452] width 327 height 42
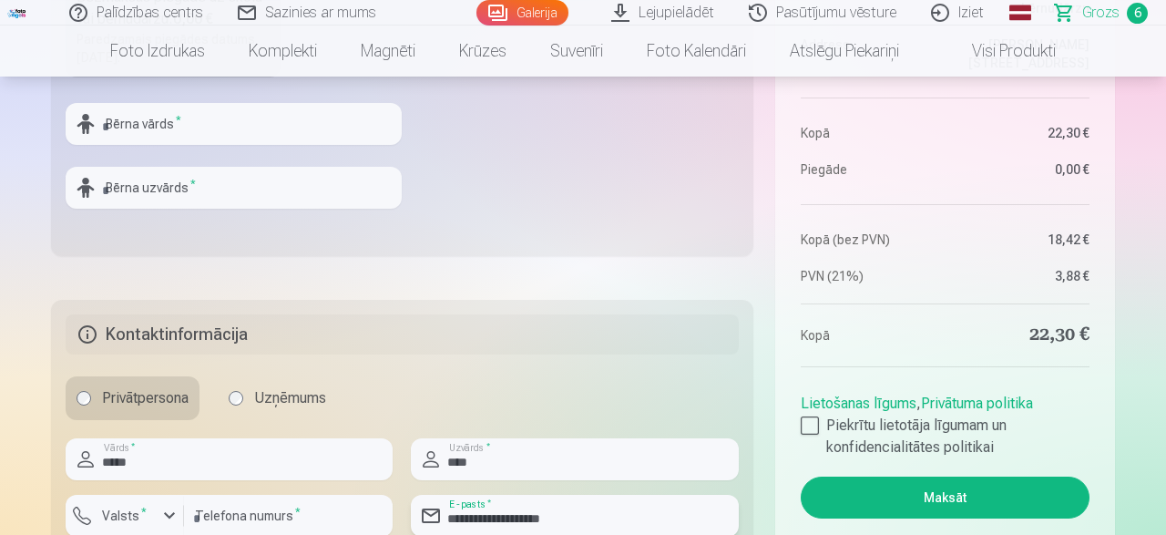
type input "**********"
click at [947, 500] on button "Maksāt" at bounding box center [945, 498] width 289 height 42
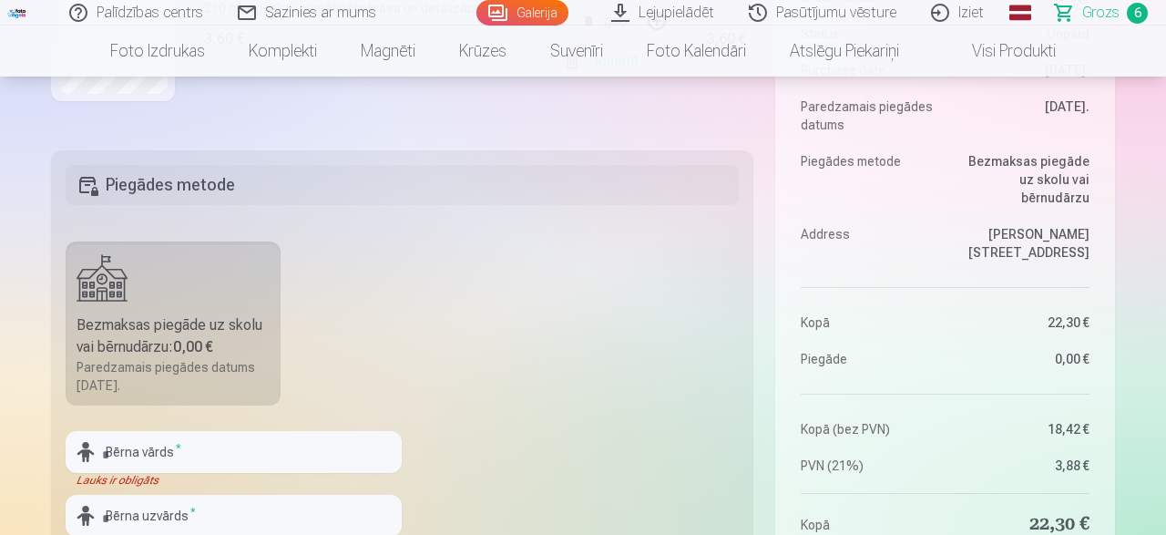
scroll to position [375, 0]
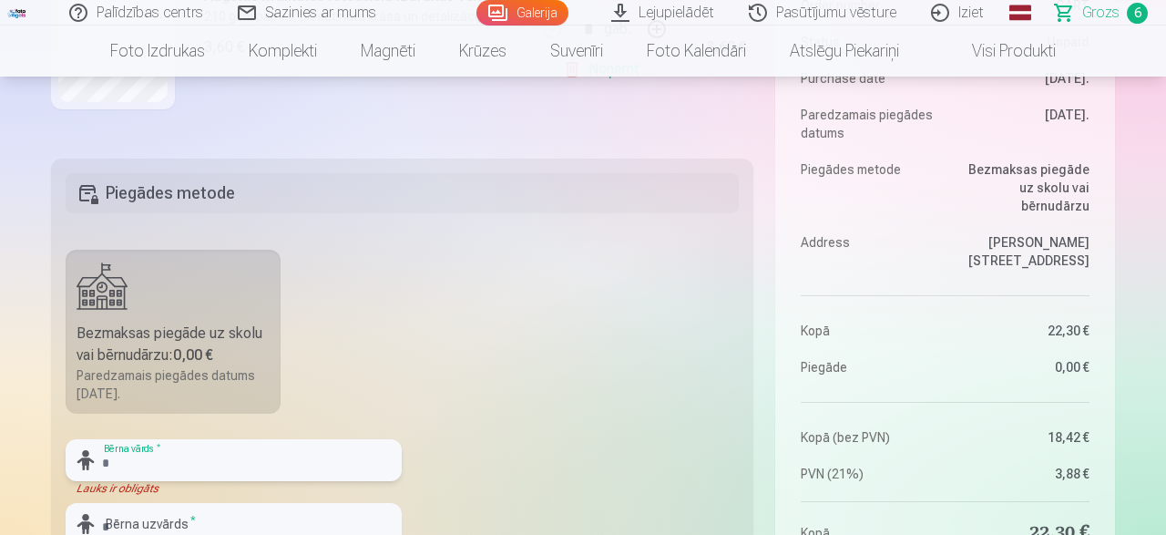
click at [128, 478] on input "text" at bounding box center [234, 460] width 336 height 42
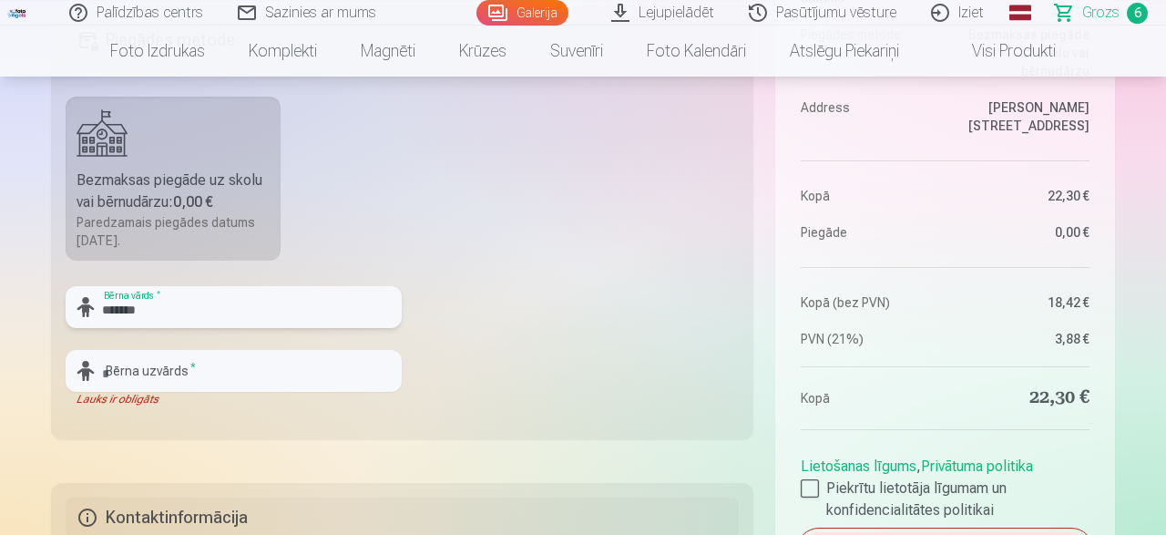
scroll to position [565, 0]
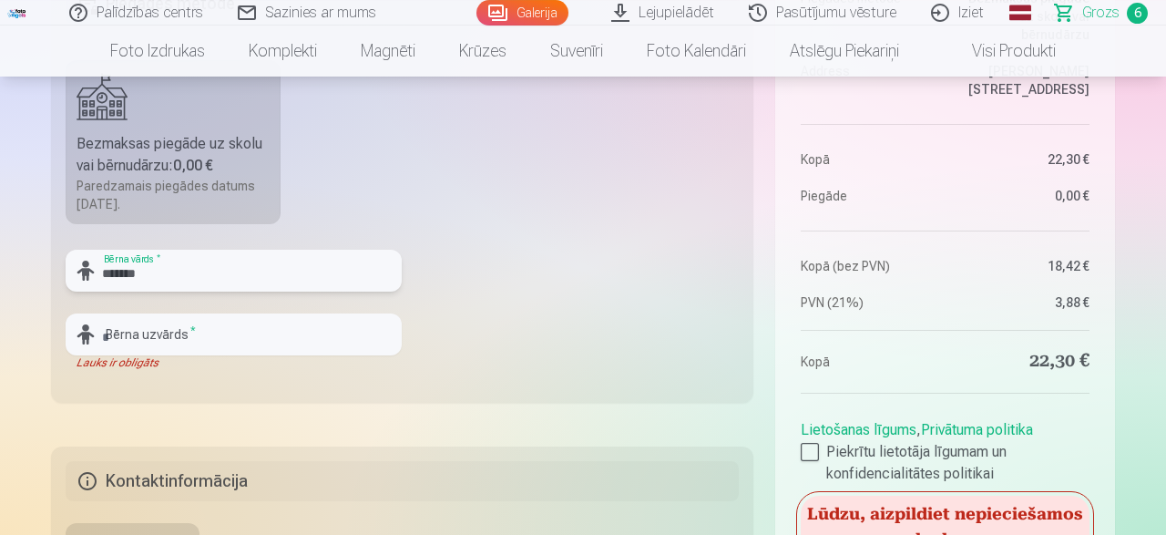
type input "*******"
click at [176, 336] on input "text" at bounding box center [234, 334] width 336 height 42
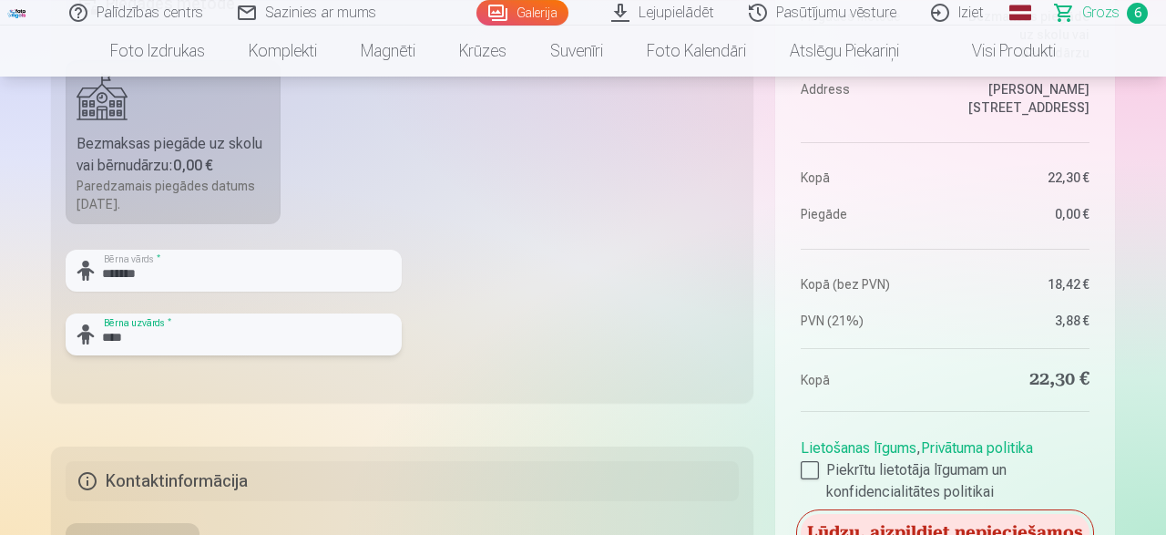
type input "****"
click at [453, 340] on fieldset "Piegādes metode Bezmaksas piegāde uz skolu vai bērnudārzu : 0,00 € Paredzamais …" at bounding box center [402, 186] width 703 height 434
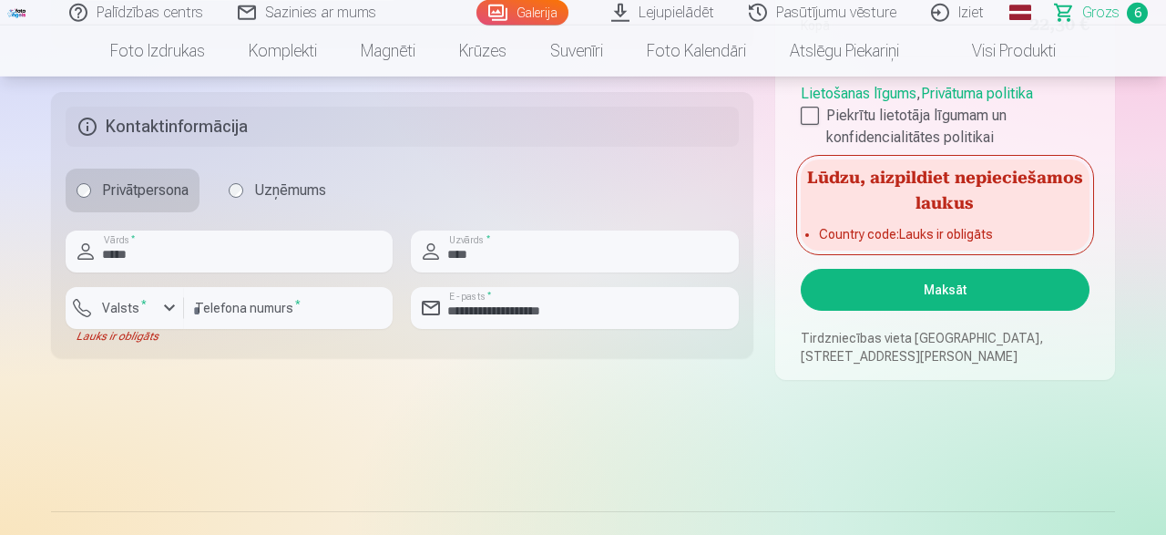
scroll to position [976, 0]
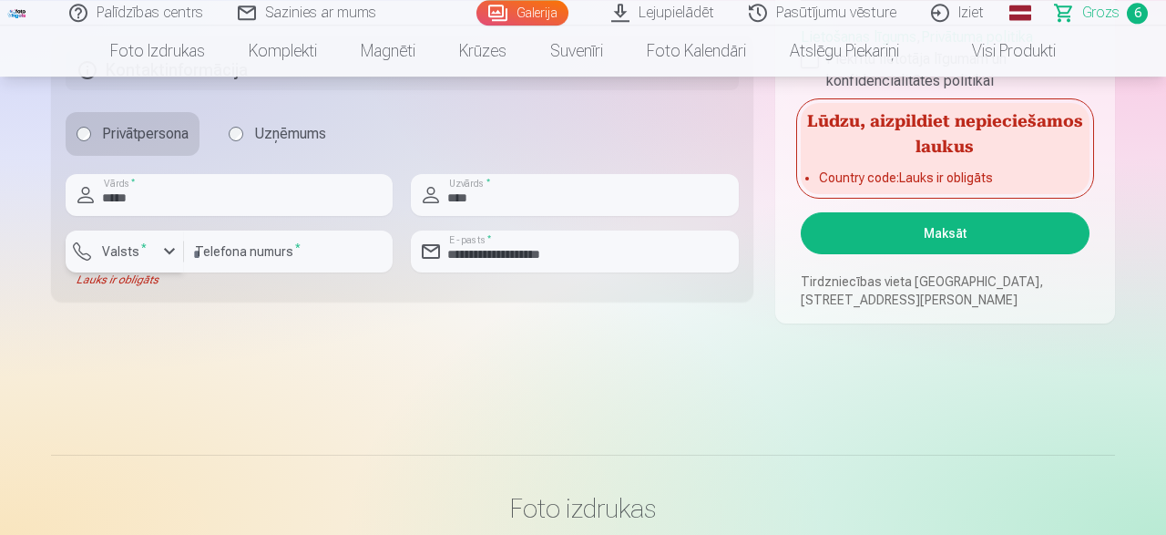
click at [166, 252] on div "button" at bounding box center [170, 252] width 22 height 22
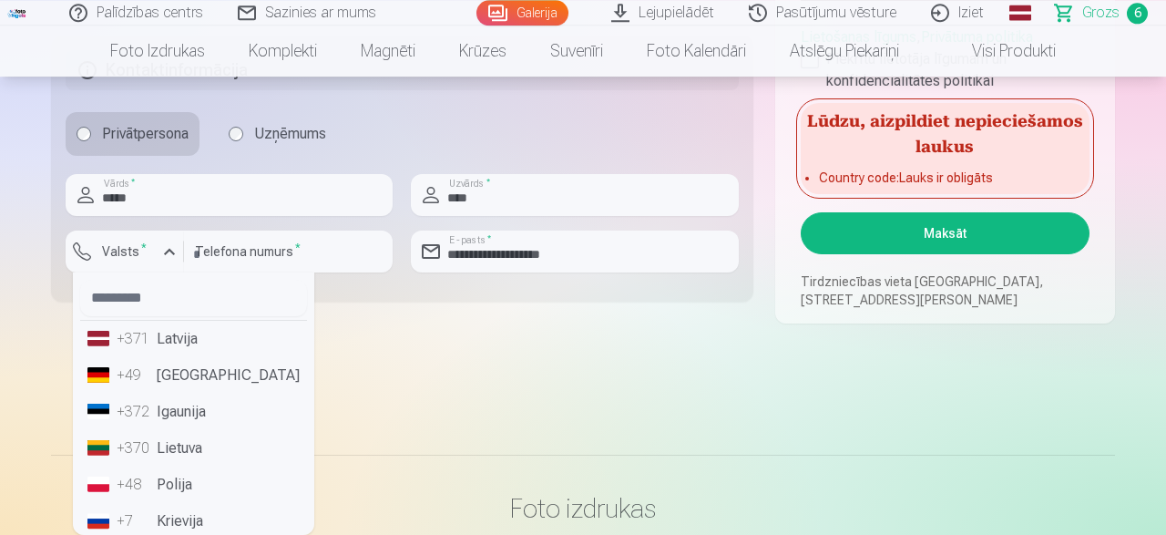
click at [171, 343] on li "+371 Latvija" at bounding box center [193, 339] width 227 height 36
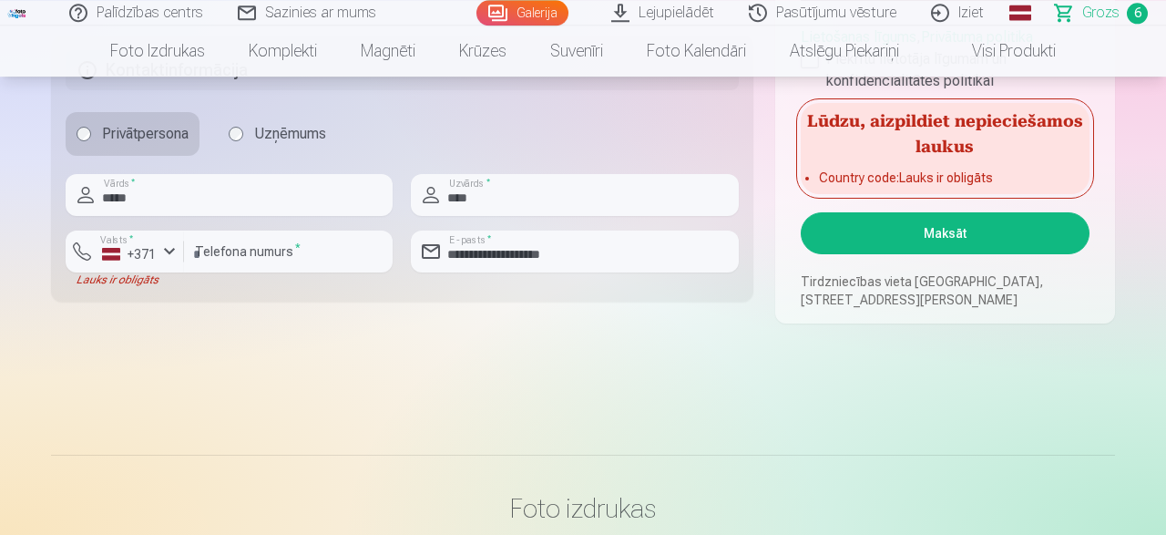
click at [971, 237] on button "Maksāt" at bounding box center [945, 233] width 289 height 42
